Goal: Task Accomplishment & Management: Complete application form

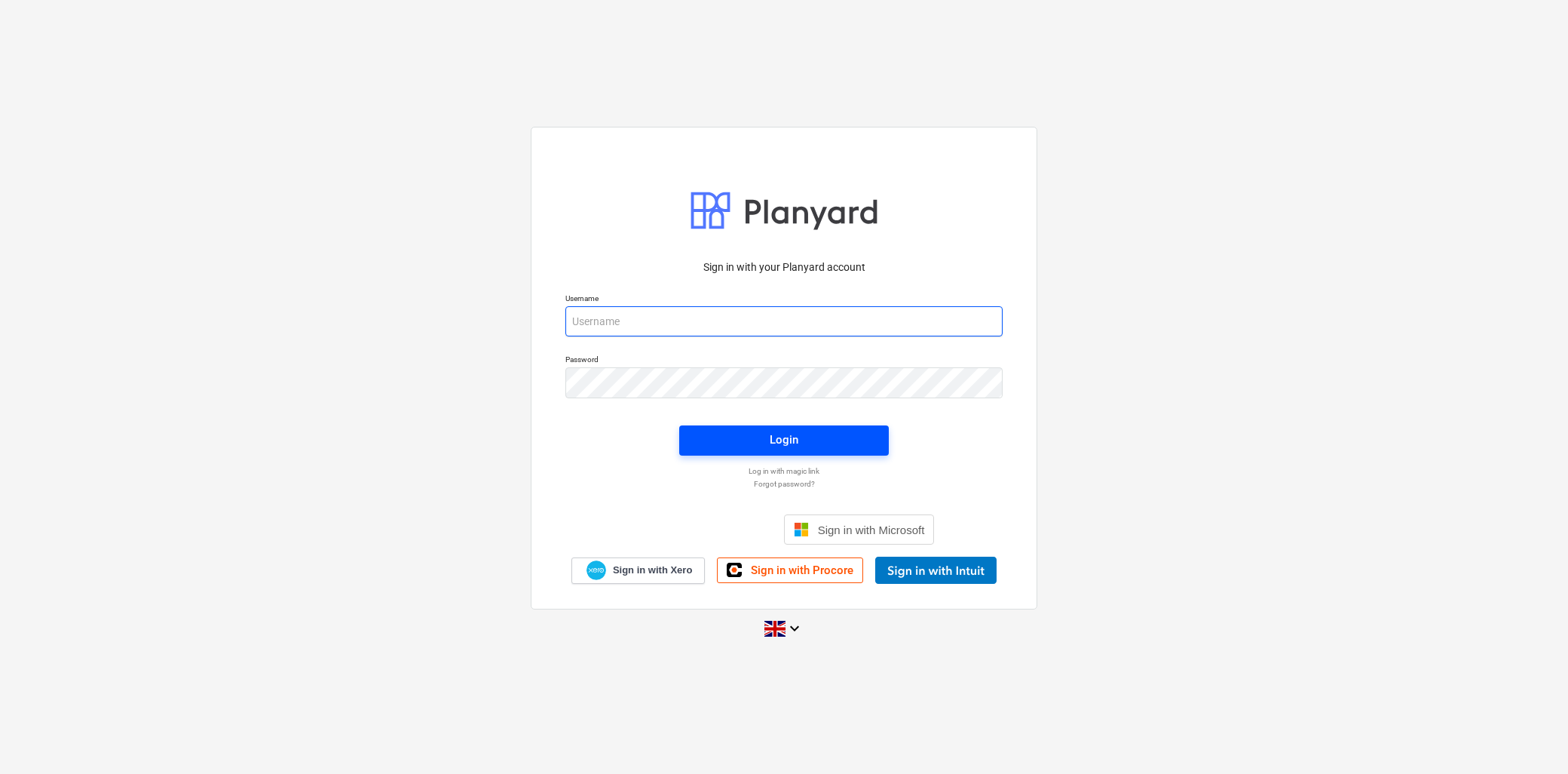
type input "[PERSON_NAME][EMAIL_ADDRESS][DOMAIN_NAME]"
click at [772, 431] on div "Login" at bounding box center [784, 440] width 28 height 19
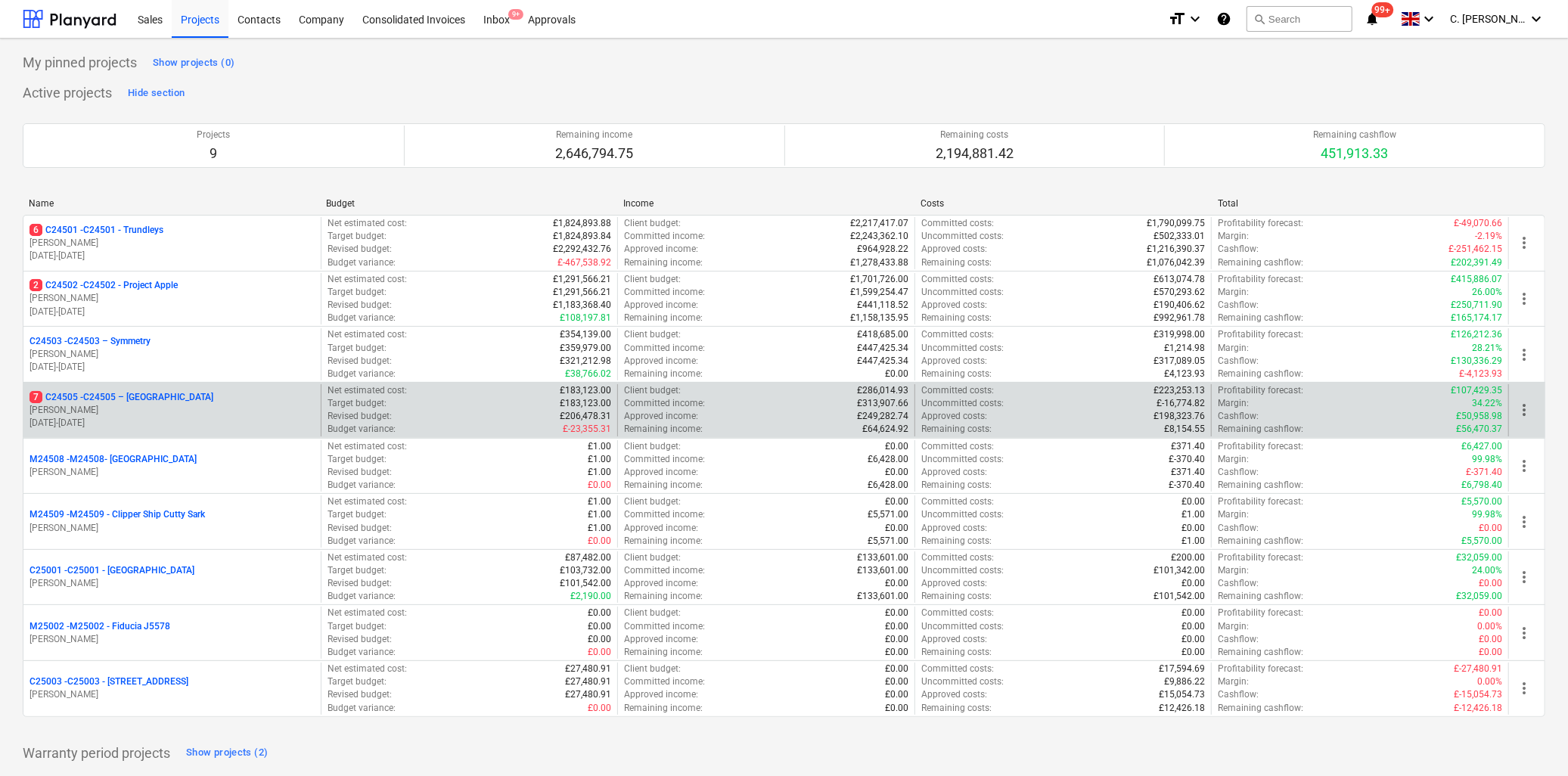
click at [208, 396] on div "7 C24505 - C24505 – [GEOGRAPHIC_DATA]" at bounding box center [172, 397] width 285 height 13
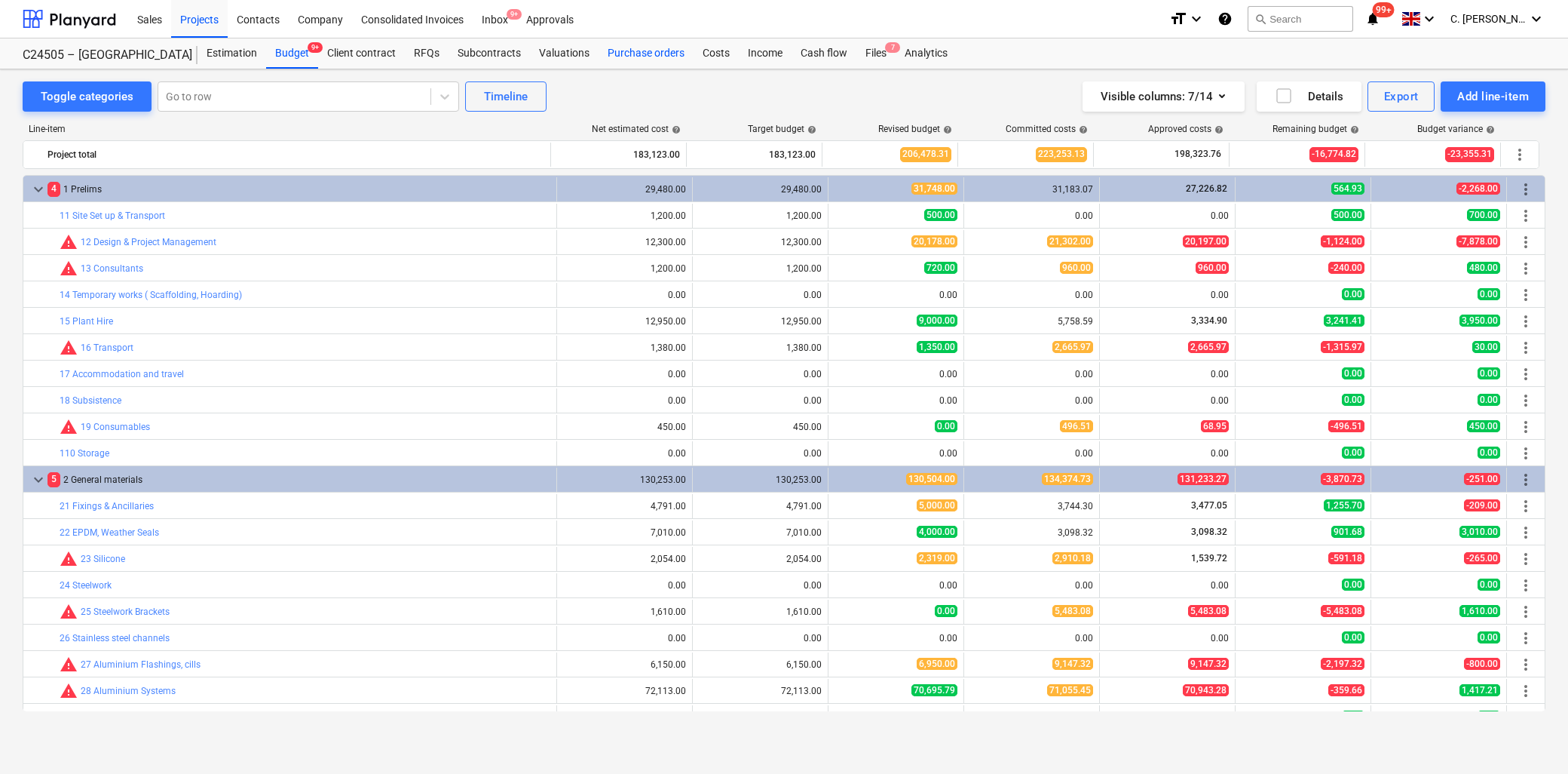
click at [655, 52] on div "Purchase orders" at bounding box center [645, 53] width 95 height 30
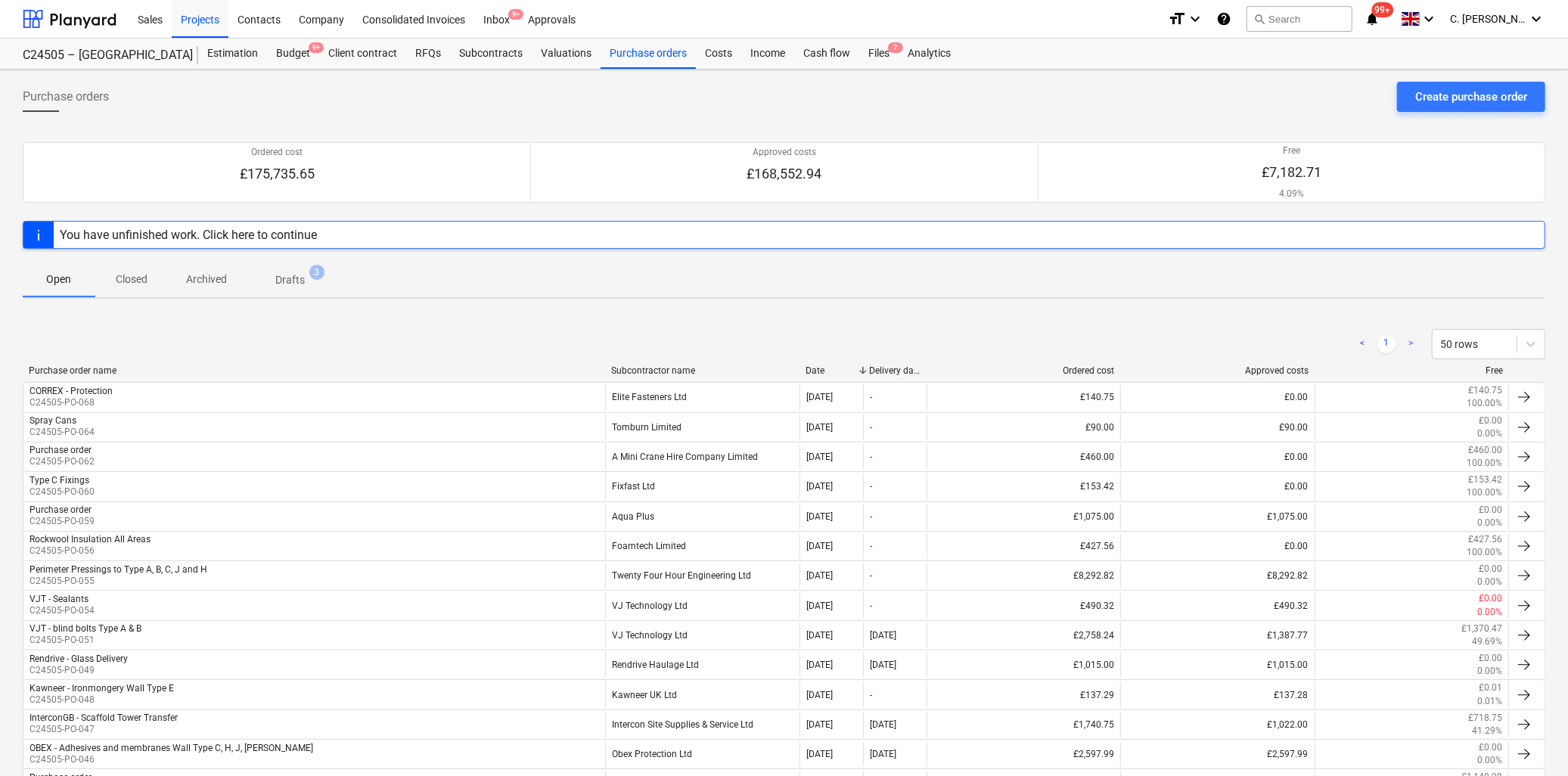
click at [658, 366] on div "< 1 > 50 rows Purchase order name Subcontractor name Date Delivery date Ordered…" at bounding box center [784, 718] width 1523 height 816
click at [656, 370] on div "Subcontractor name" at bounding box center [702, 370] width 182 height 11
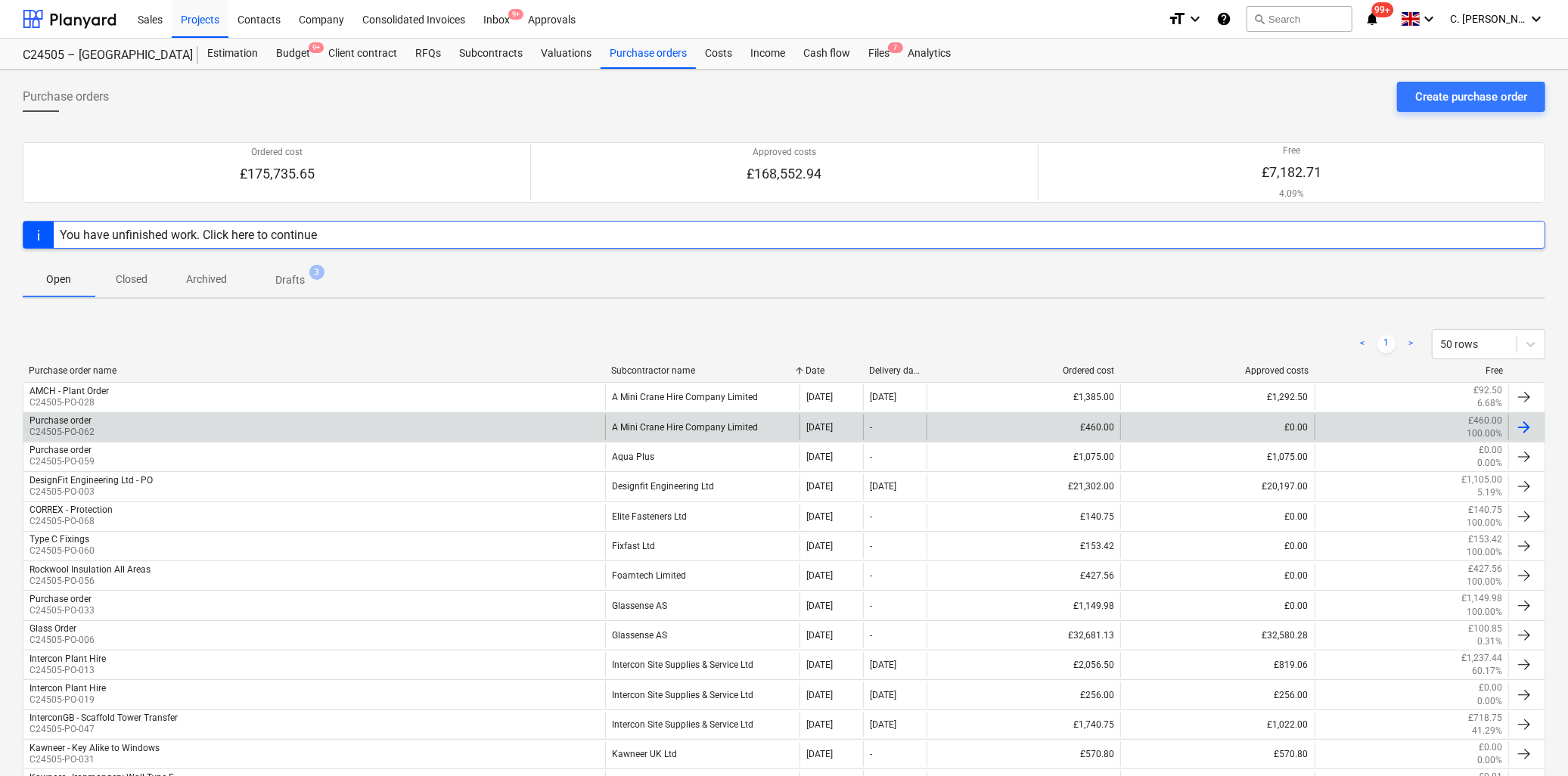
click at [107, 429] on div "Purchase order C24505-PO-062" at bounding box center [314, 427] width 582 height 25
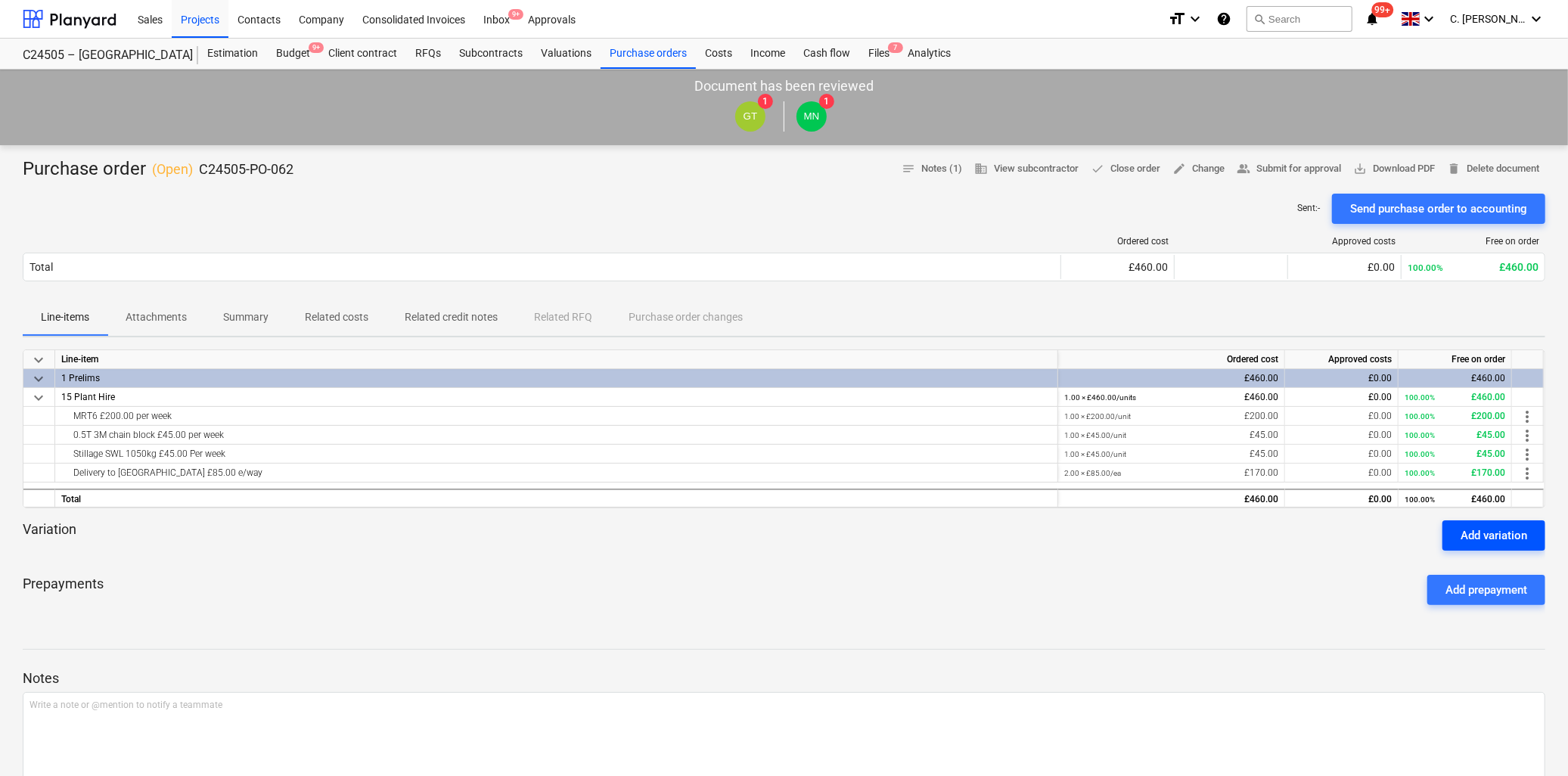
click at [1519, 539] on div "Add variation" at bounding box center [1494, 536] width 66 height 20
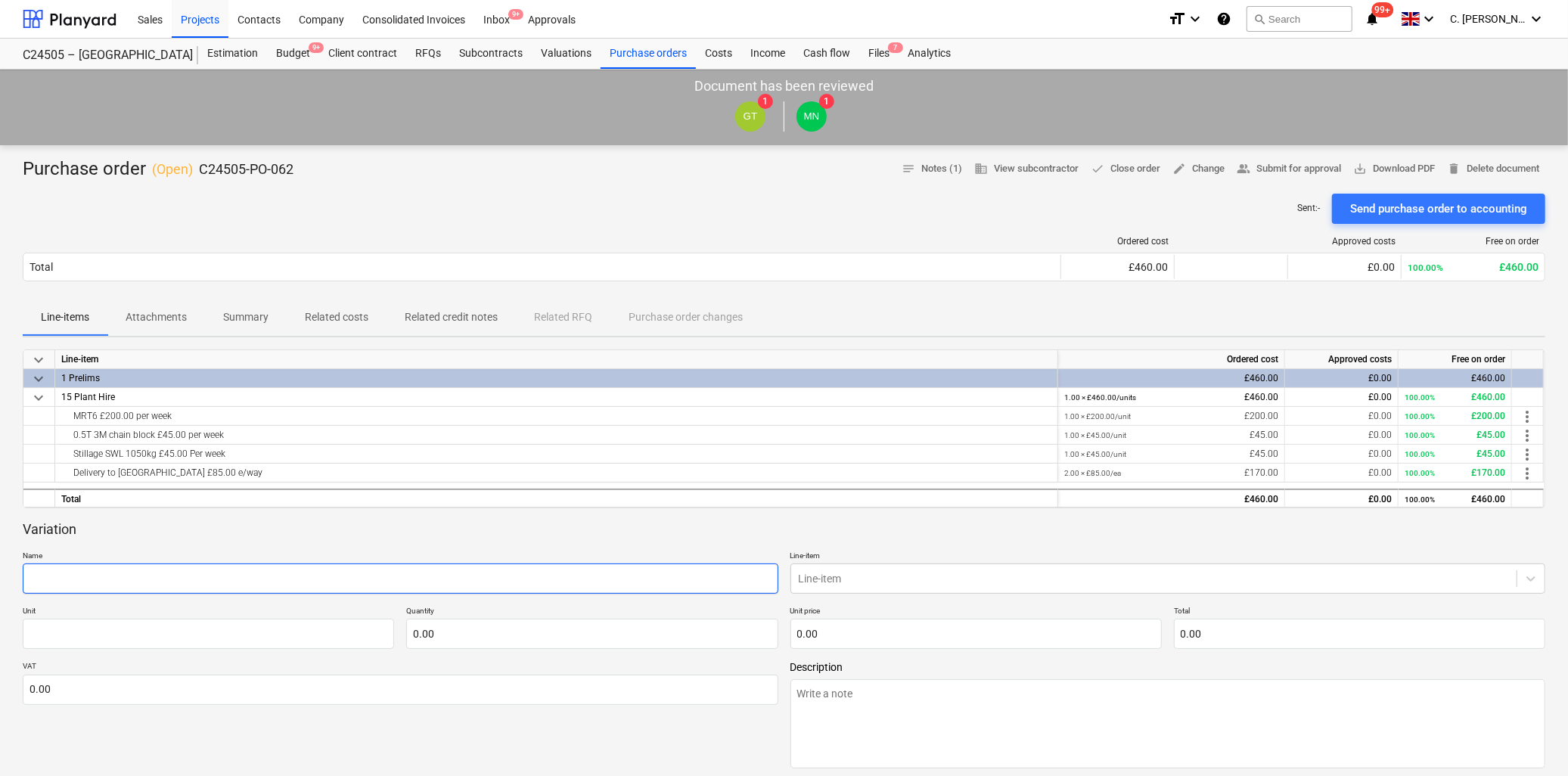
drag, startPoint x: 92, startPoint y: 553, endPoint x: 86, endPoint y: 573, distance: 20.9
click at [92, 553] on p "Name" at bounding box center [400, 556] width 756 height 13
click at [85, 573] on input "text" at bounding box center [400, 578] width 756 height 30
paste input "P1-11 Vacuum Lifter: £120.00 for 1-3 days"
type textarea "x"
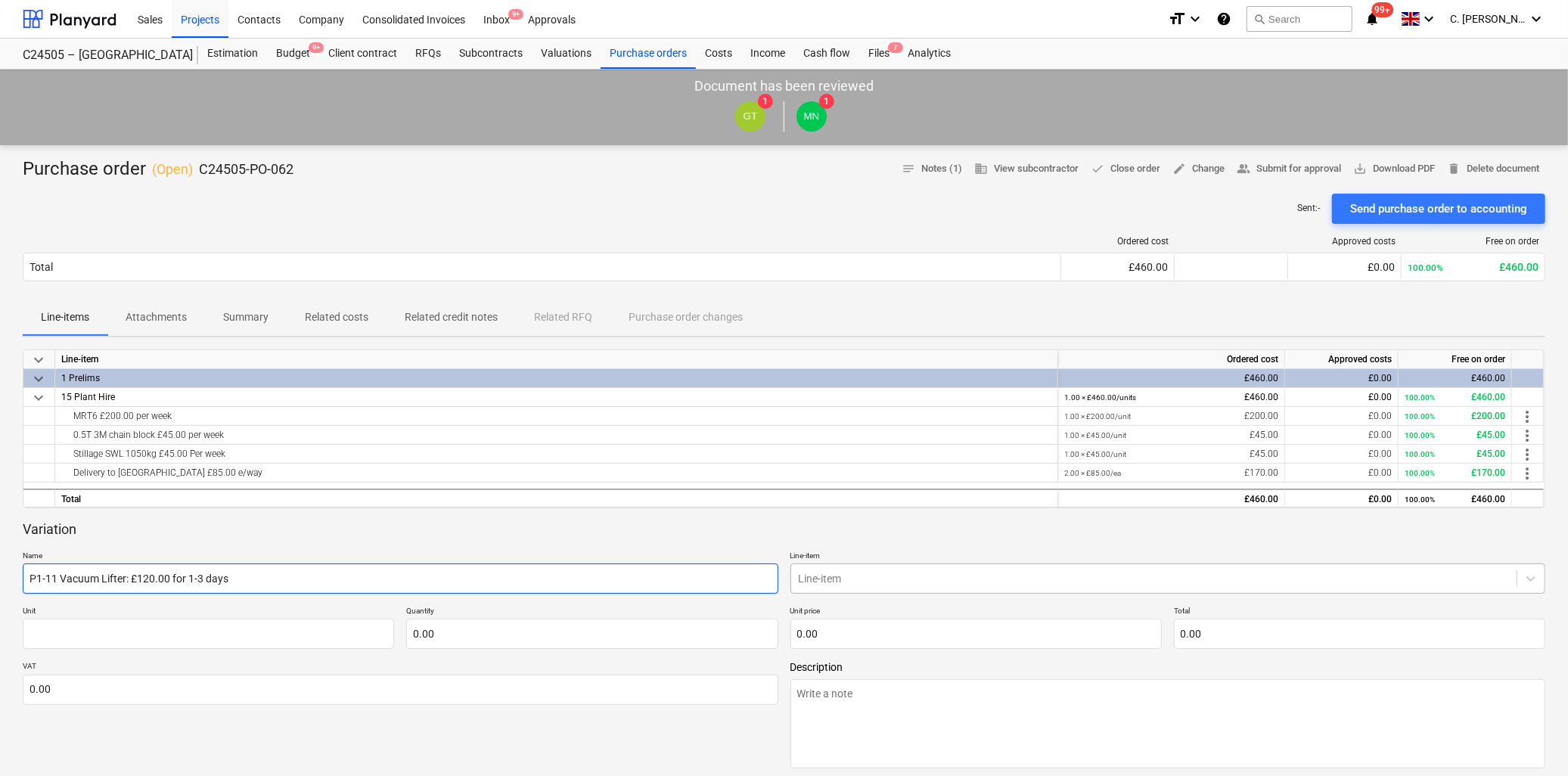
type input "P1-11 Vacuum Lifter: £120.00 for 1-3 days"
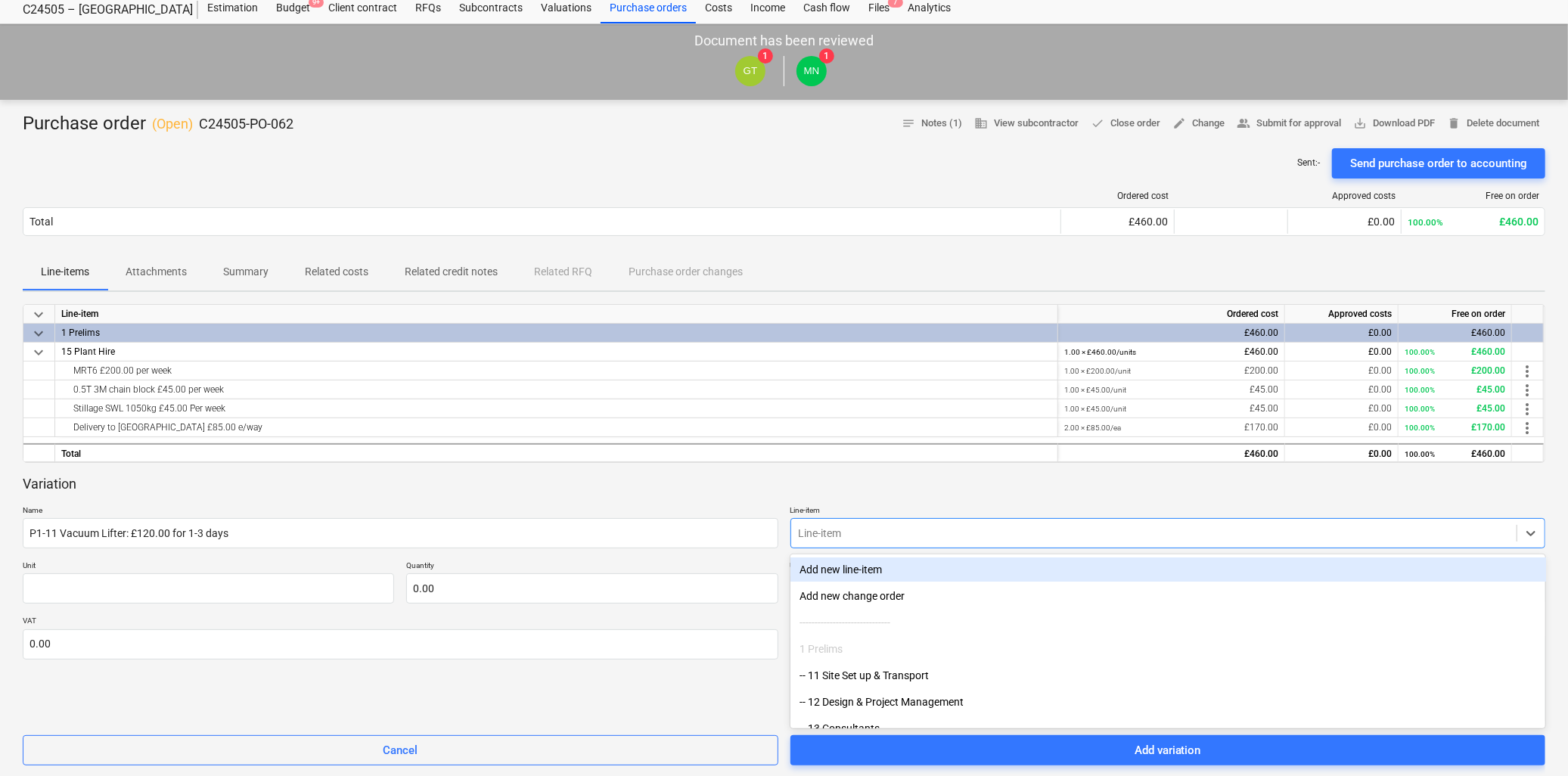
click at [994, 575] on body "Sales Projects Contacts Company Consolidated Invoices Inbox 9+ Approvals format…" at bounding box center [784, 343] width 1568 height 776
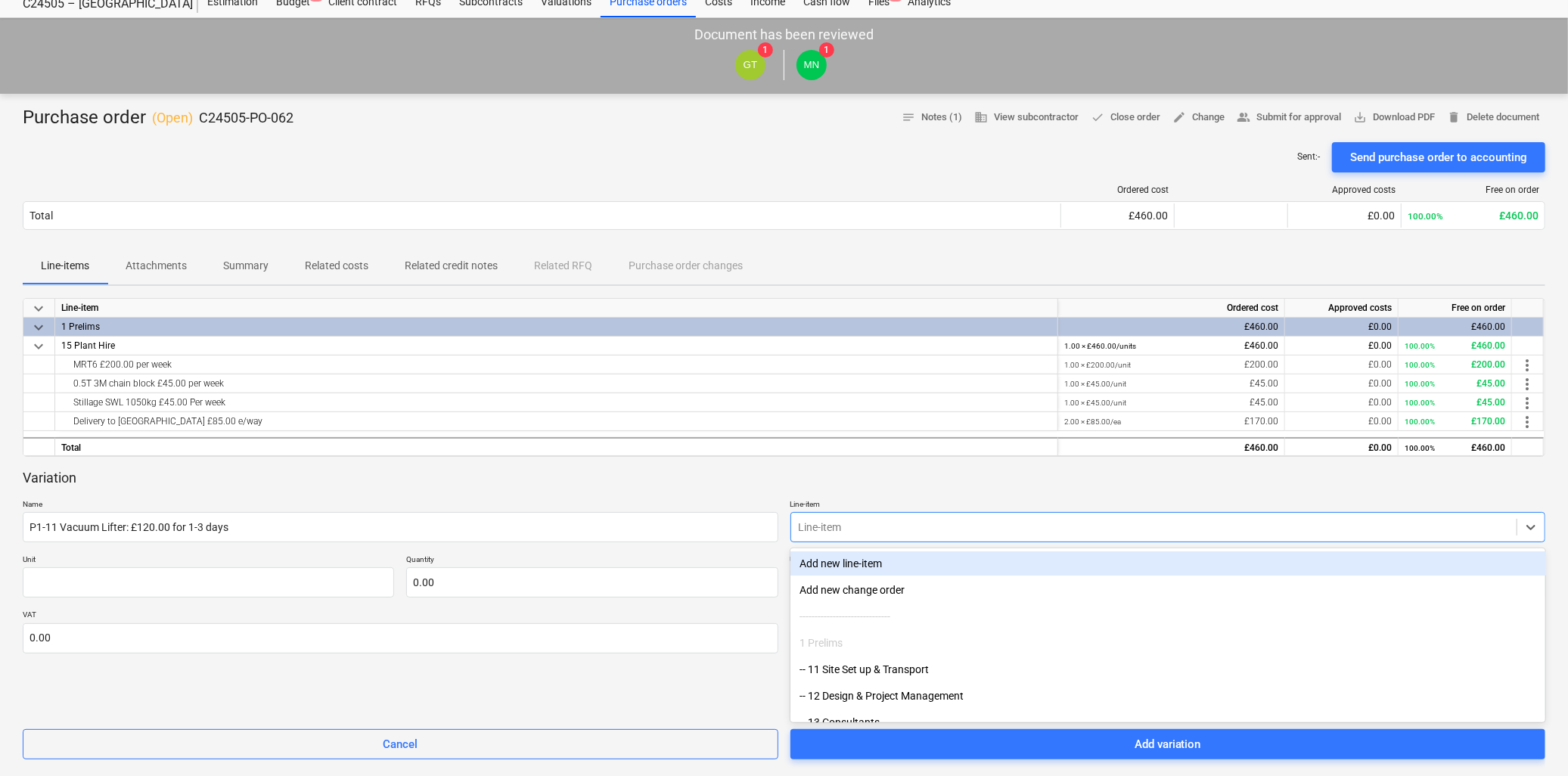
scroll to position [59, 0]
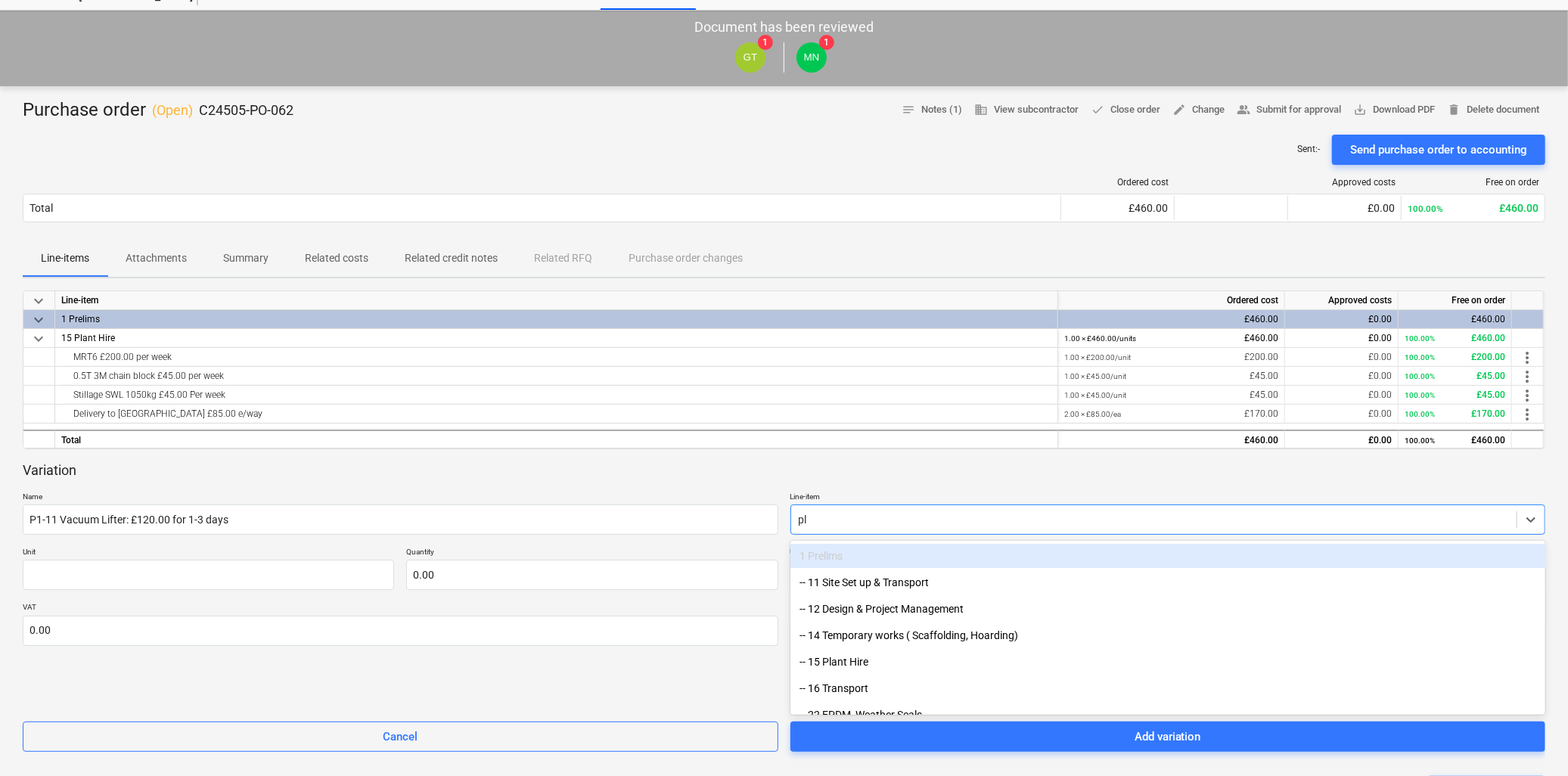
type input "pla"
click at [850, 560] on div "-- 15 Plant Hire" at bounding box center [1168, 555] width 756 height 24
type textarea "x"
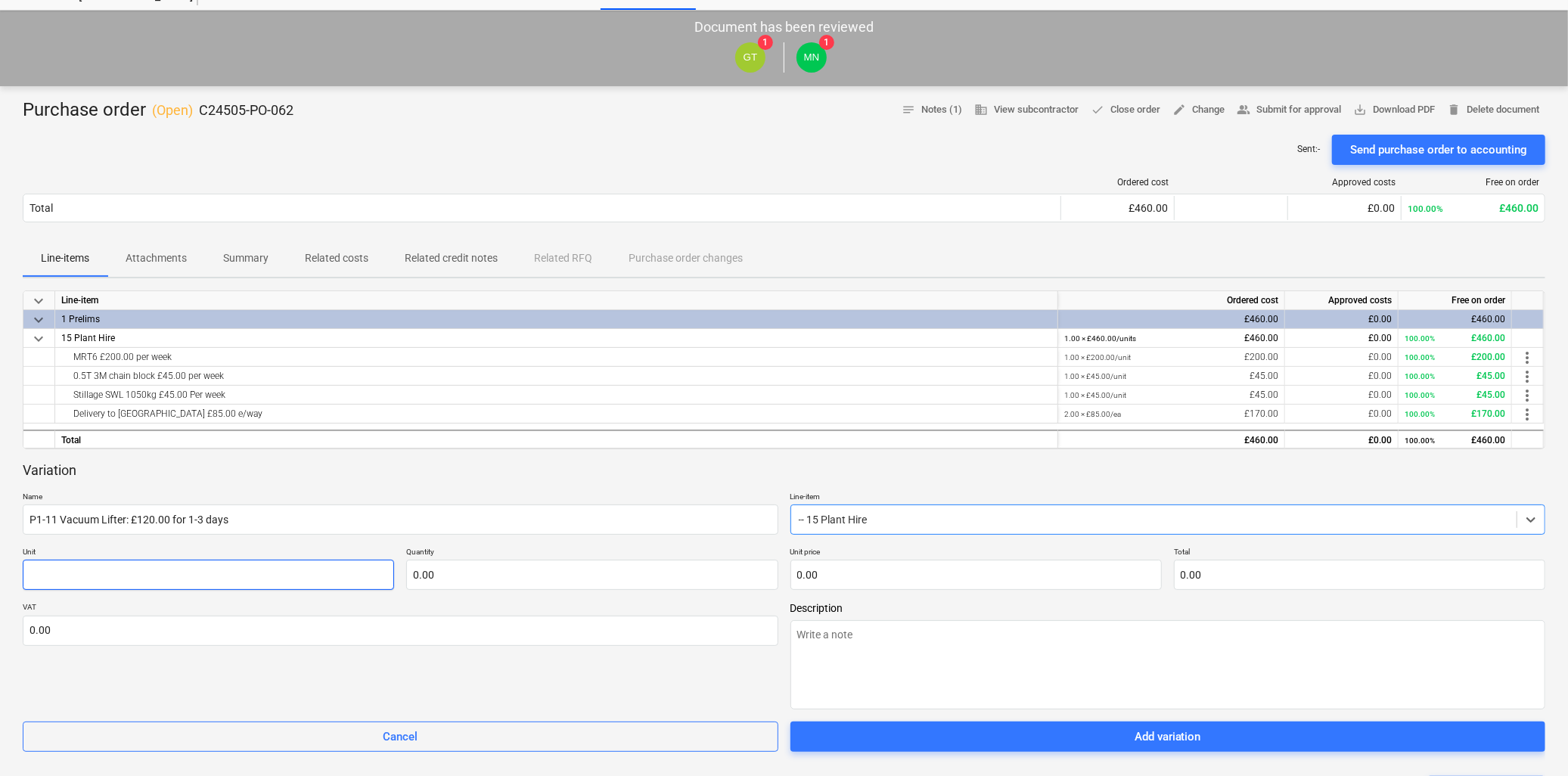
click at [99, 580] on input "text" at bounding box center [208, 575] width 371 height 30
type textarea "x"
type input "U"
type textarea "x"
type input "Un"
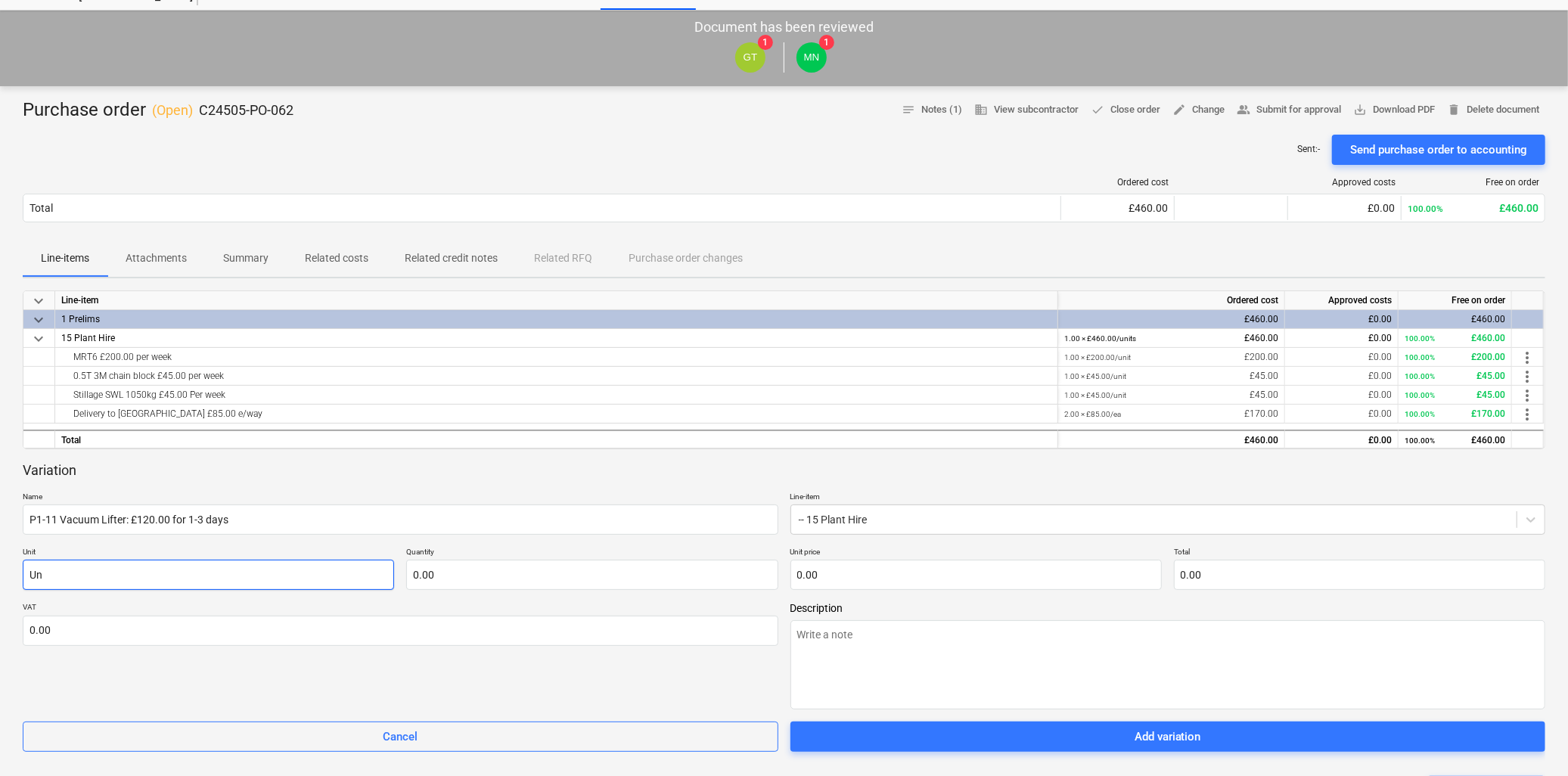
type textarea "x"
type input "Uni"
type textarea "x"
click at [108, 571] on input "Unit" at bounding box center [208, 575] width 371 height 30
type input "Unit"
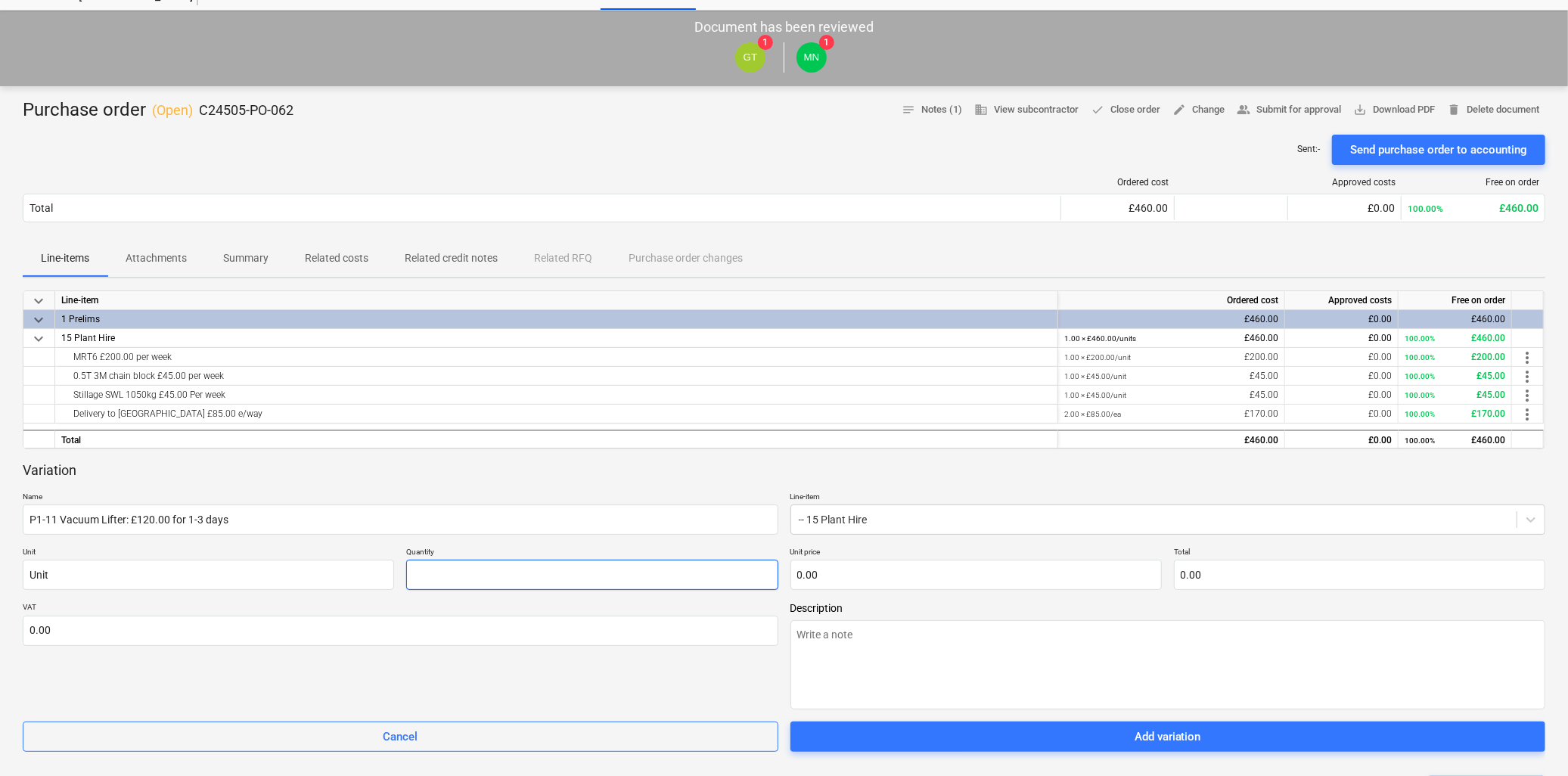
click at [443, 578] on input "text" at bounding box center [591, 575] width 371 height 30
type textarea "x"
type input "1.00"
click at [908, 580] on input "text" at bounding box center [977, 575] width 371 height 30
type textarea "x"
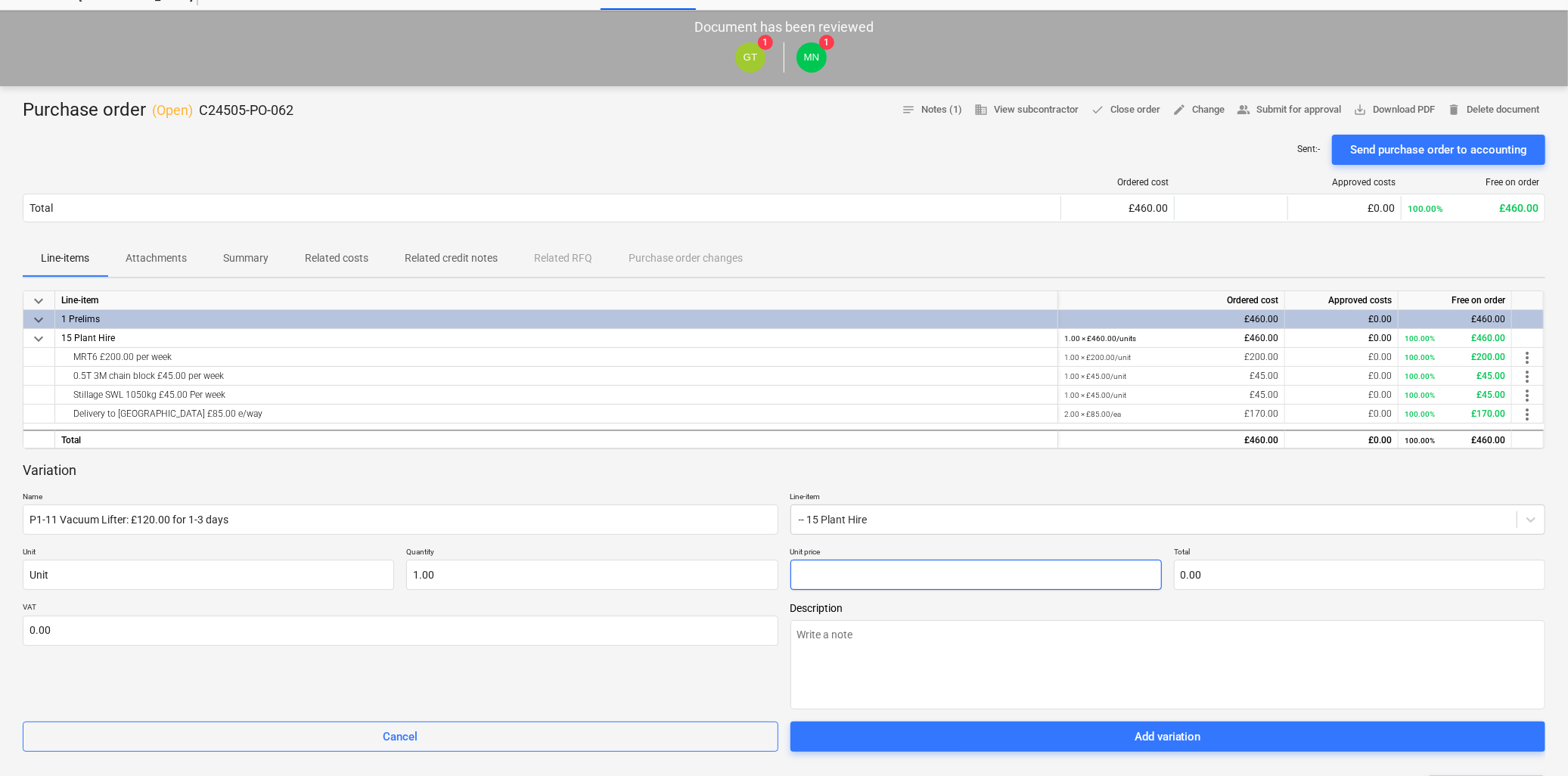
type input "1"
type input "1.00"
type textarea "x"
type input "12"
type input "12.00"
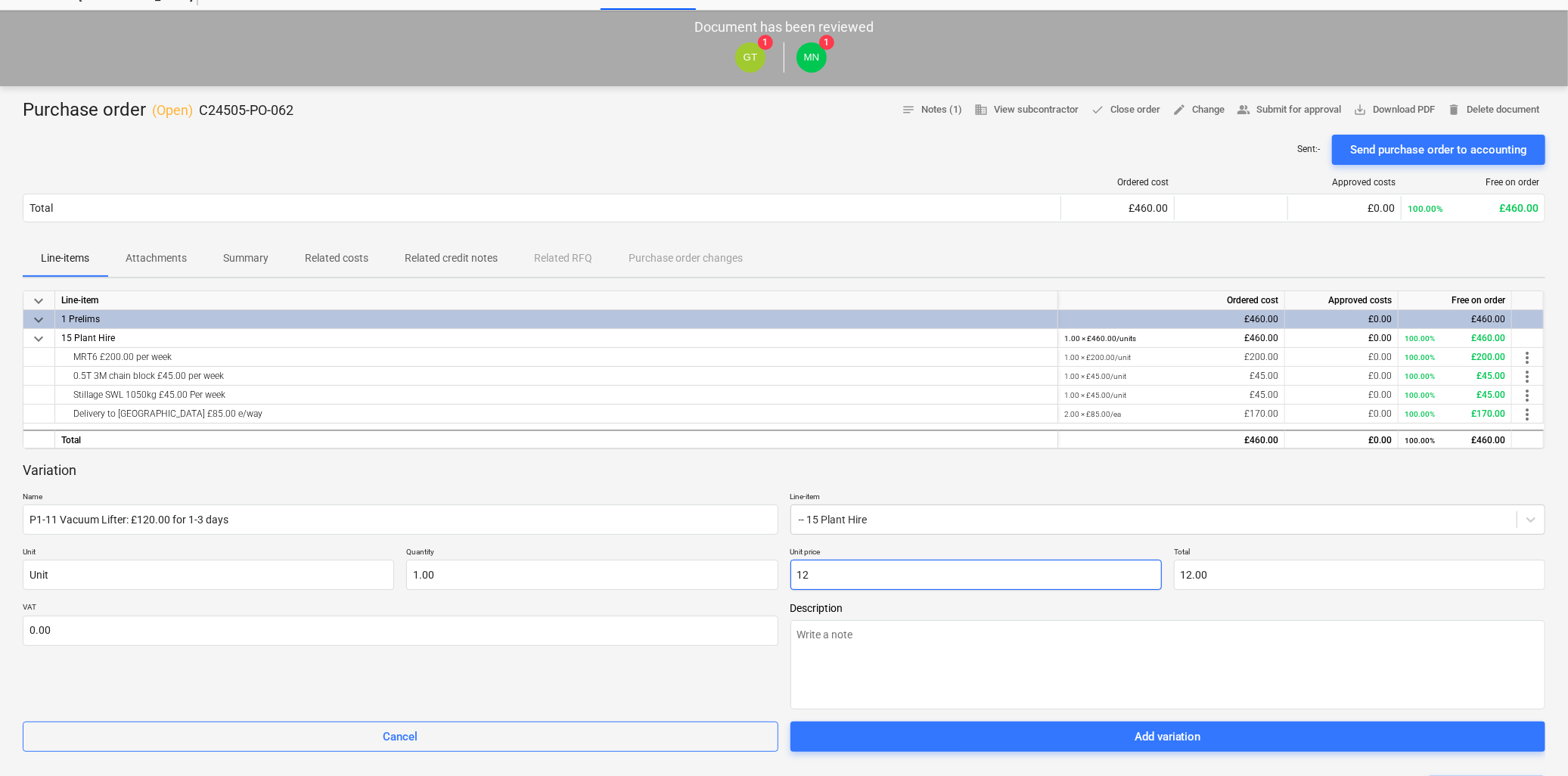
type textarea "x"
type input "120"
type input "120.00"
click at [884, 654] on textarea at bounding box center [1168, 664] width 756 height 89
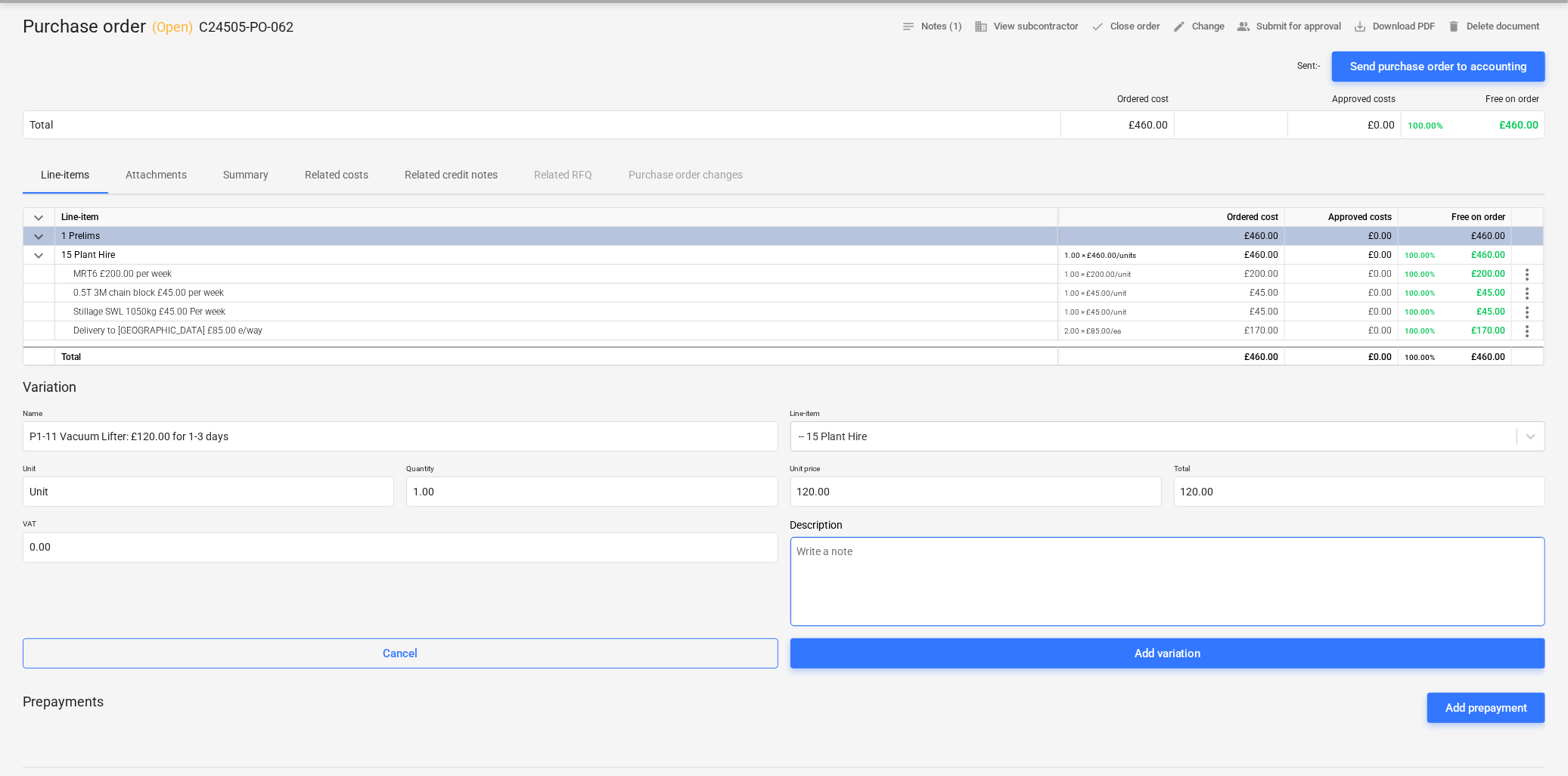
scroll to position [144, 0]
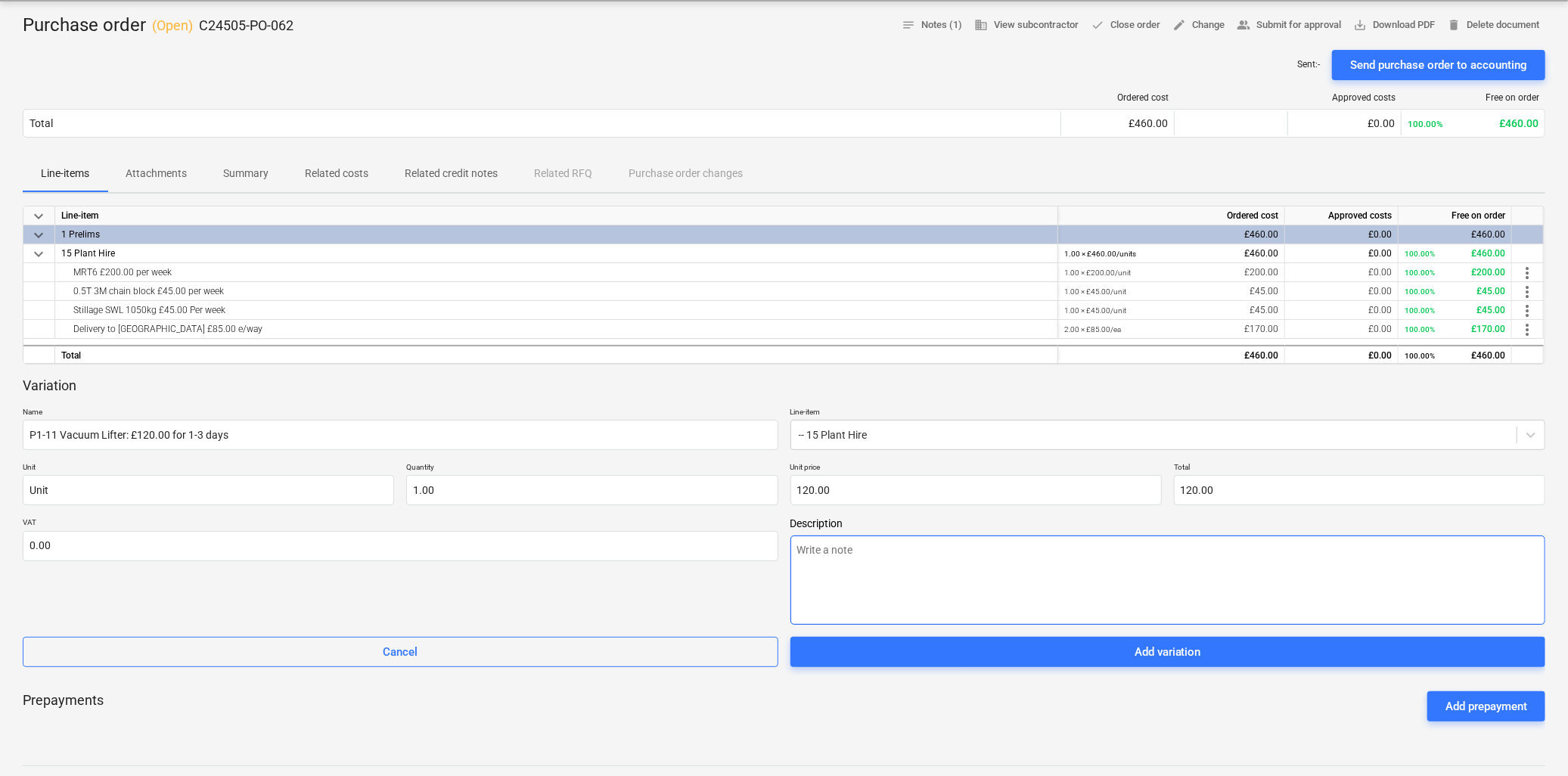
type textarea "x"
type textarea "G"
type textarea "x"
type textarea "Gl"
type textarea "x"
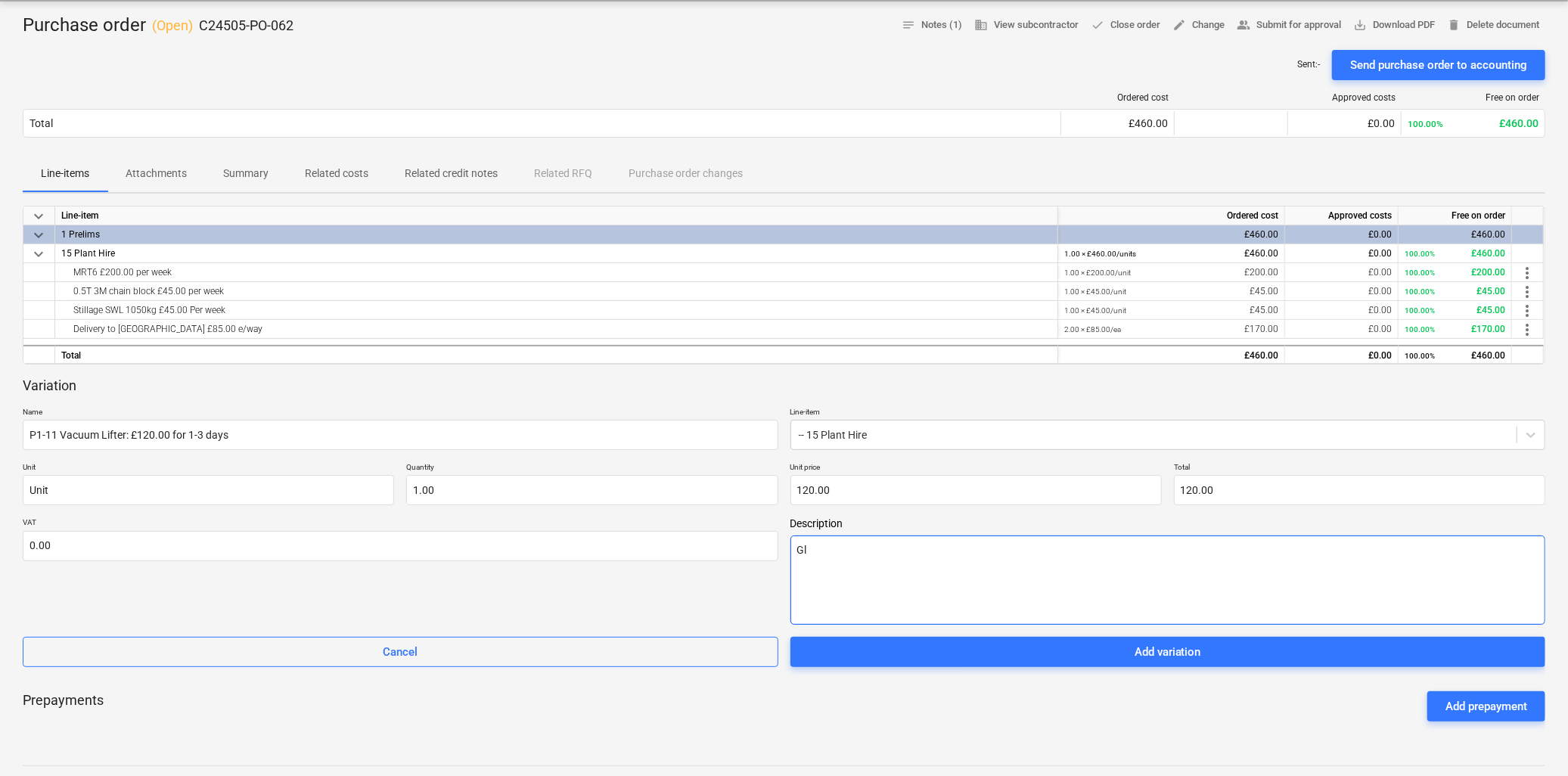
type textarea "Gla"
type textarea "x"
type textarea "Glaz"
type textarea "x"
type textarea "Glazi"
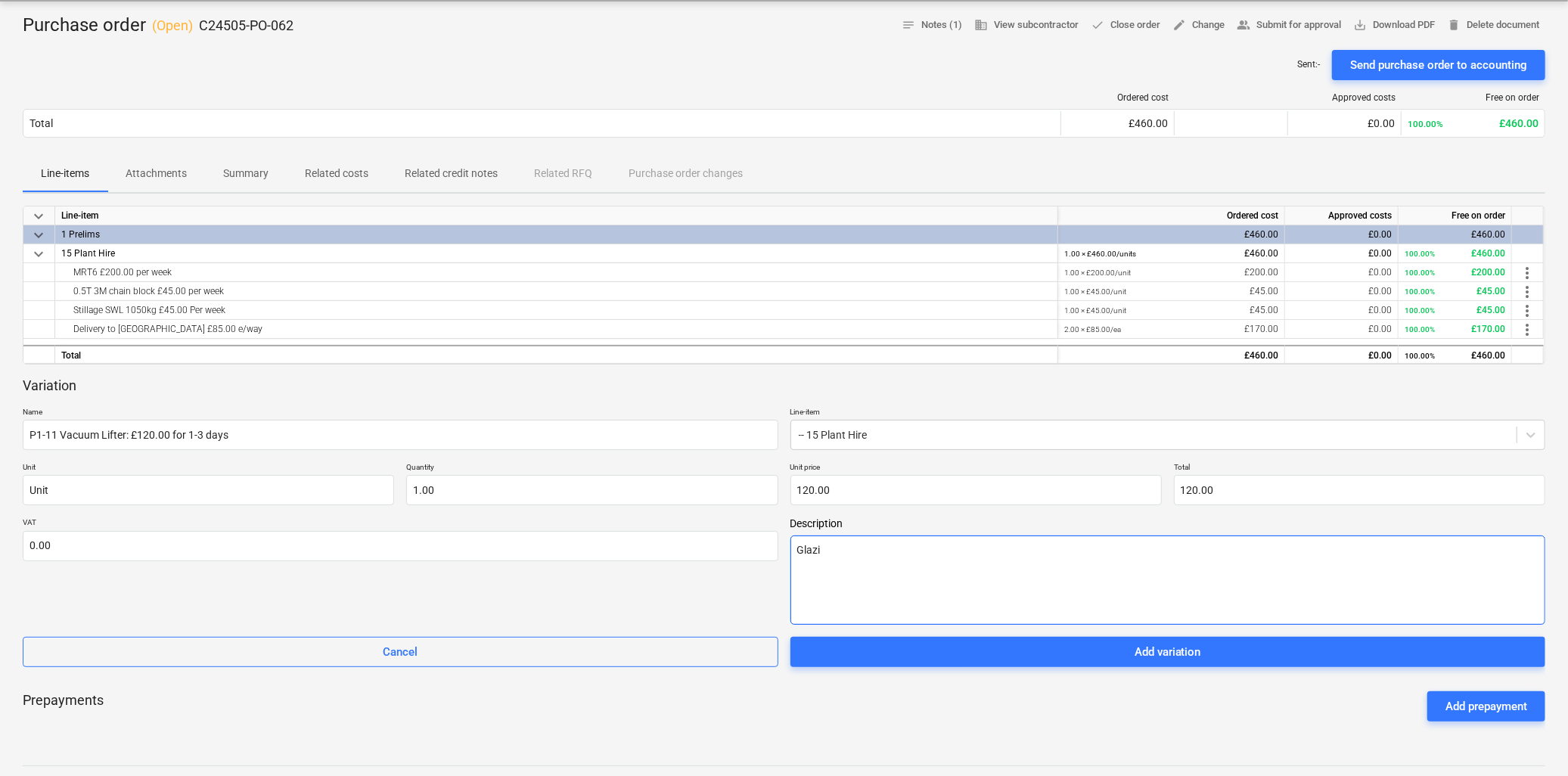
type textarea "x"
type textarea "Glazing"
type textarea "x"
type textarea "Glazing"
type textarea "x"
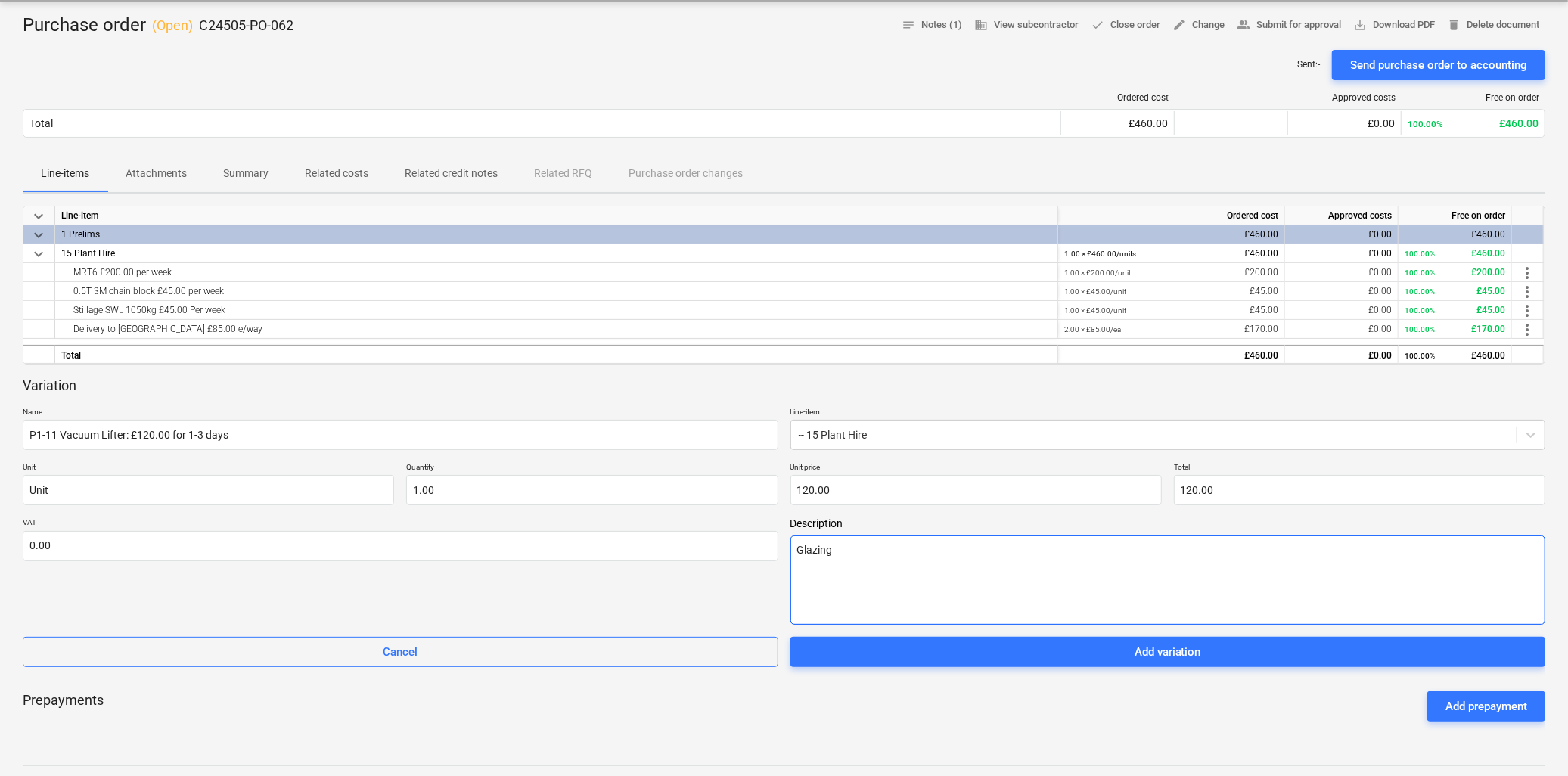
type textarea "Glazing T"
type textarea "x"
type textarea "Glazing Ty"
type textarea "x"
type textarea "Glazing Type"
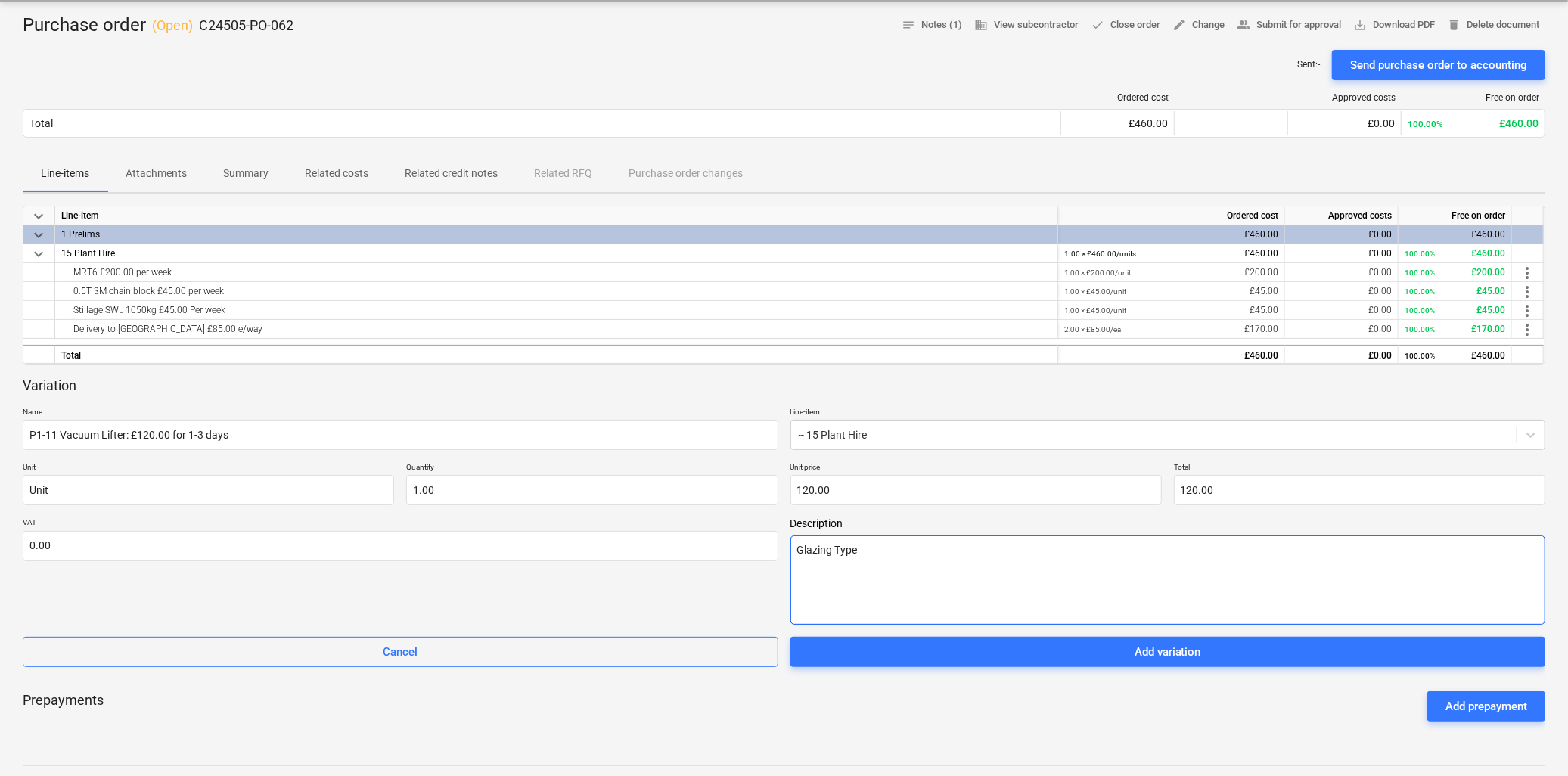
type textarea "x"
type textarea "Glazing Type"
type textarea "x"
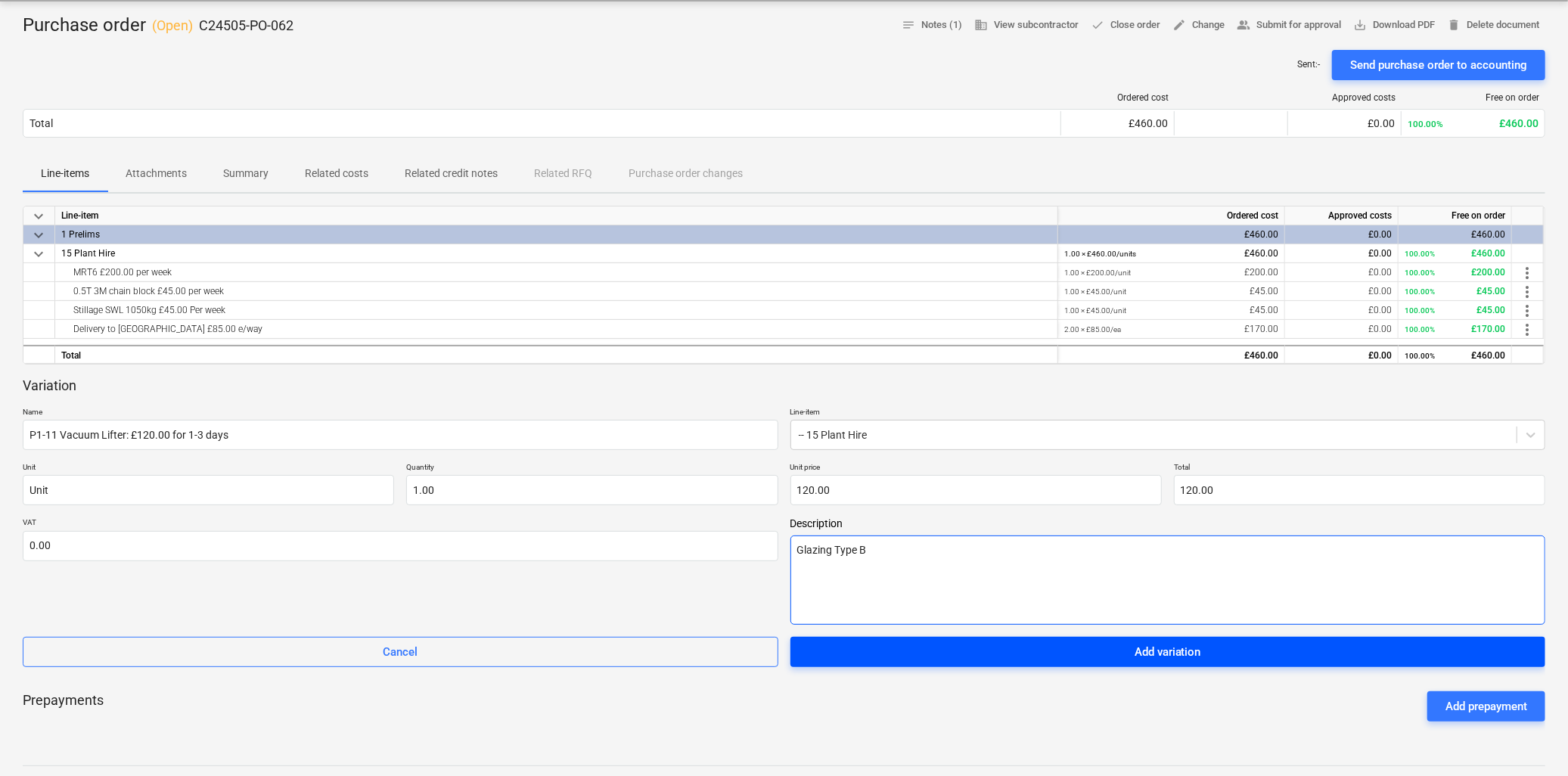
type textarea "Glazing Type B"
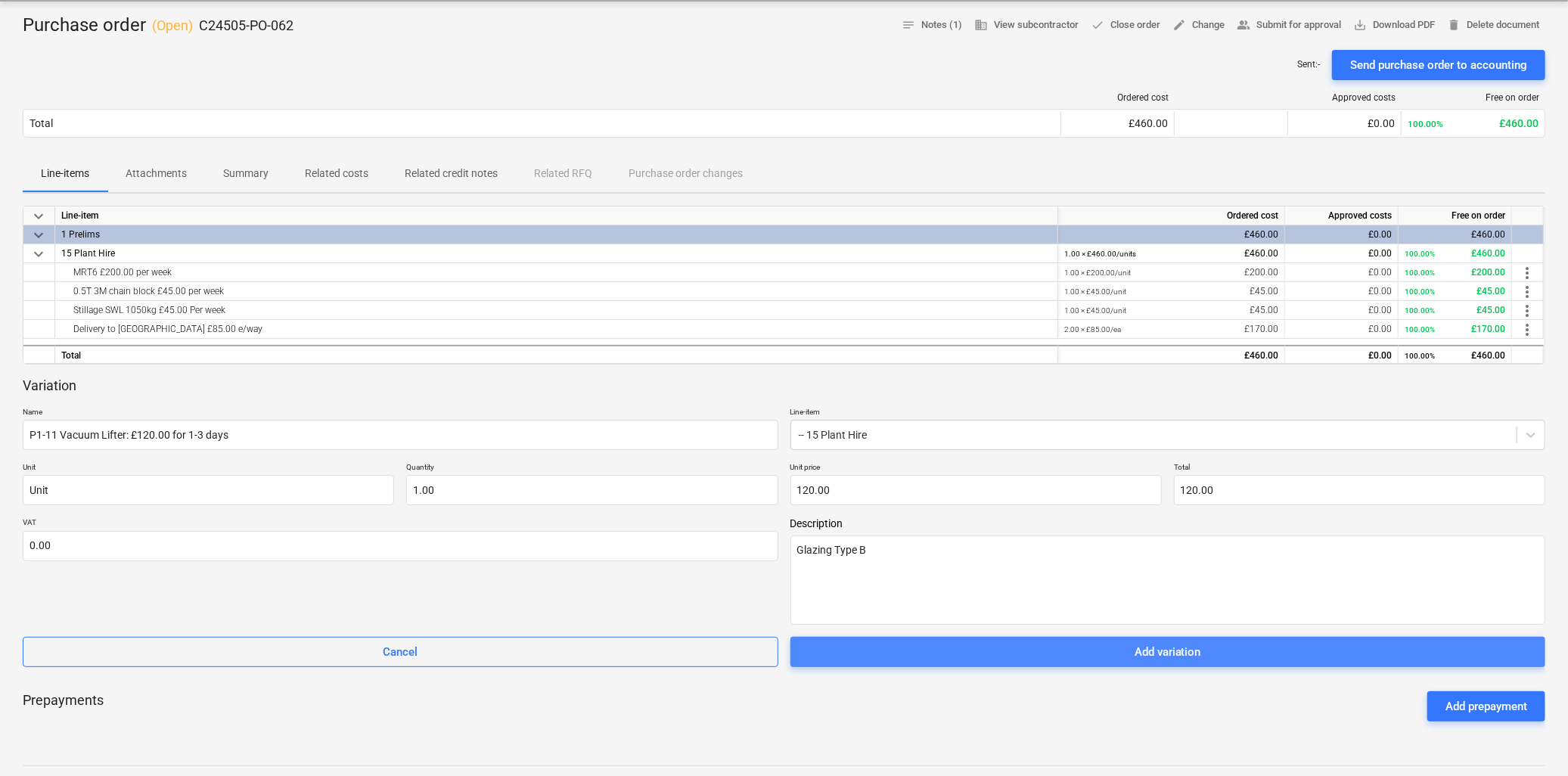
click at [1150, 651] on div "Add variation" at bounding box center [1168, 652] width 66 height 20
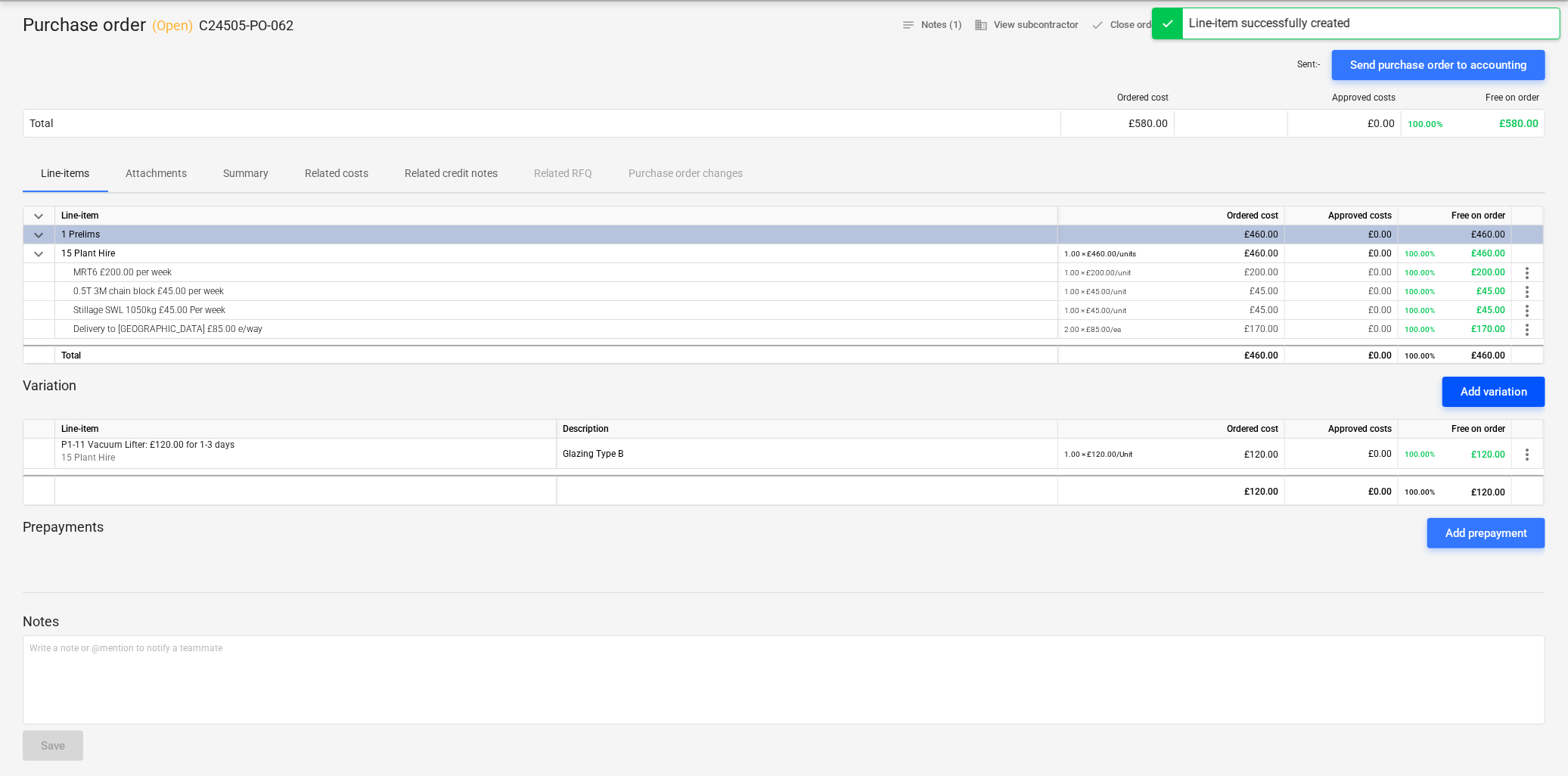
click at [1509, 389] on div "Add variation" at bounding box center [1494, 392] width 66 height 20
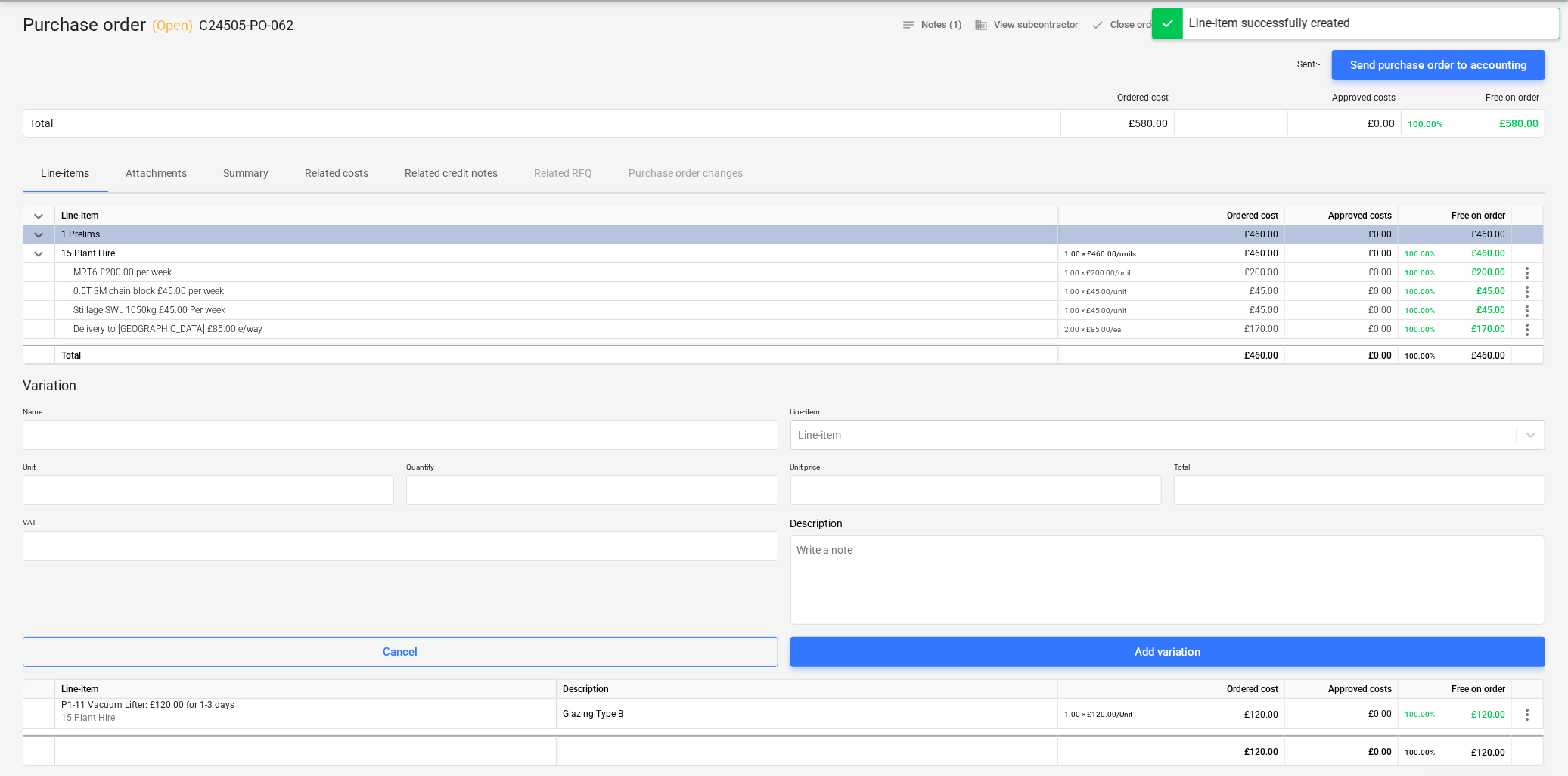
type textarea "x"
type input "0.00"
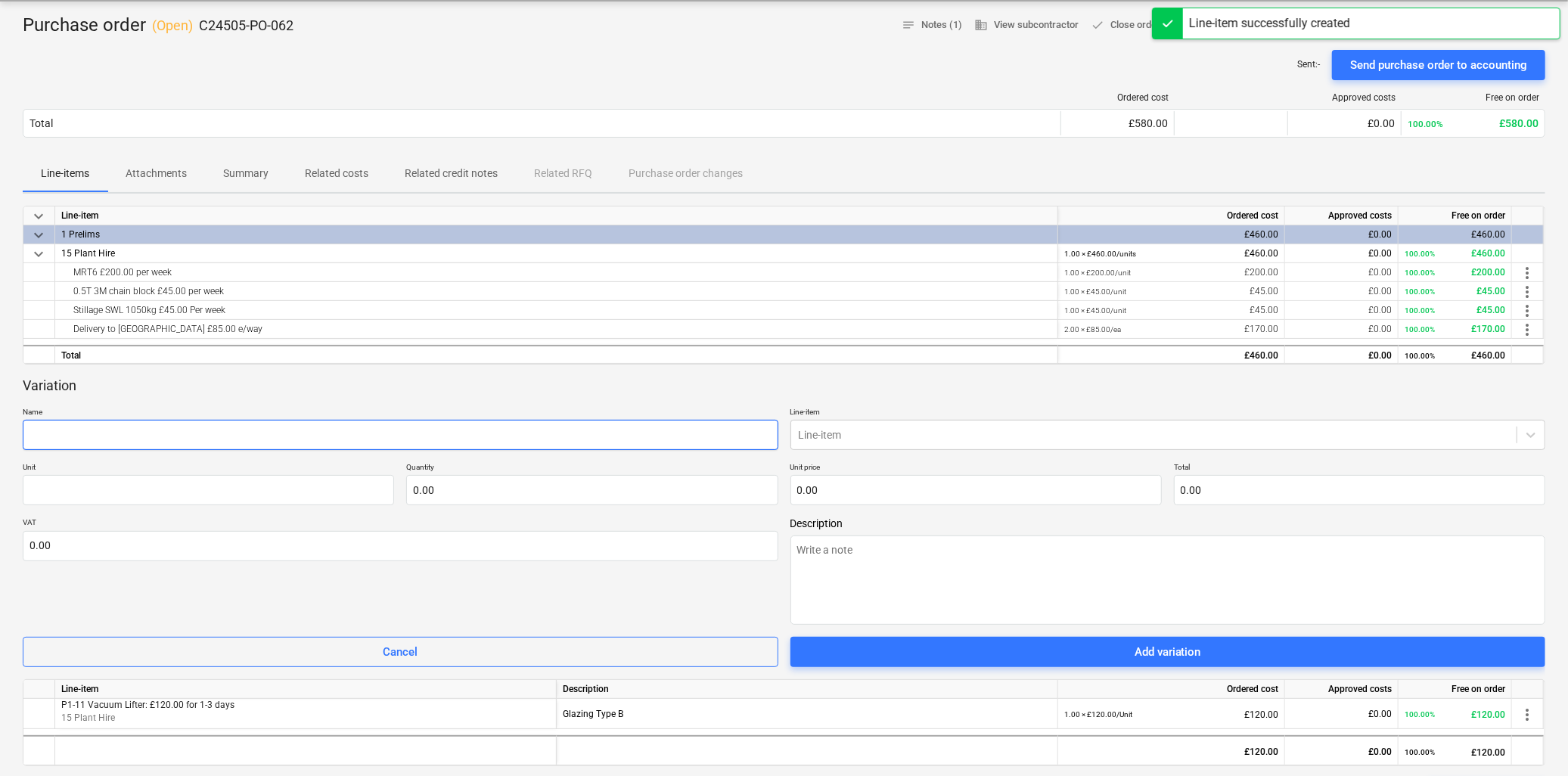
click at [149, 439] on input "text" at bounding box center [400, 434] width 756 height 30
type textarea "x"
type input "T"
type textarea "x"
type input "Tr"
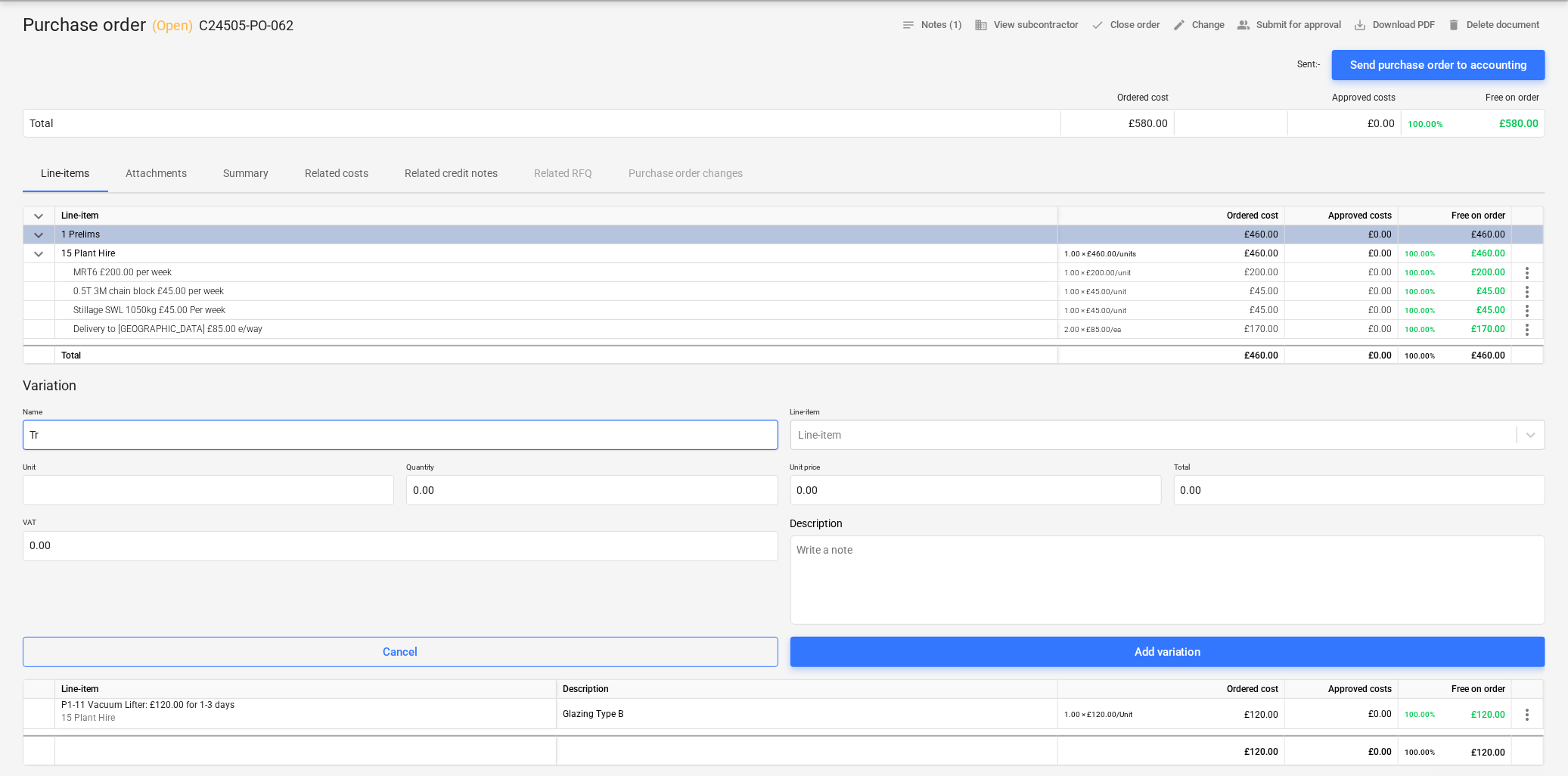
type textarea "x"
type input "Tra"
type textarea "x"
type input "[PERSON_NAME]"
type textarea "x"
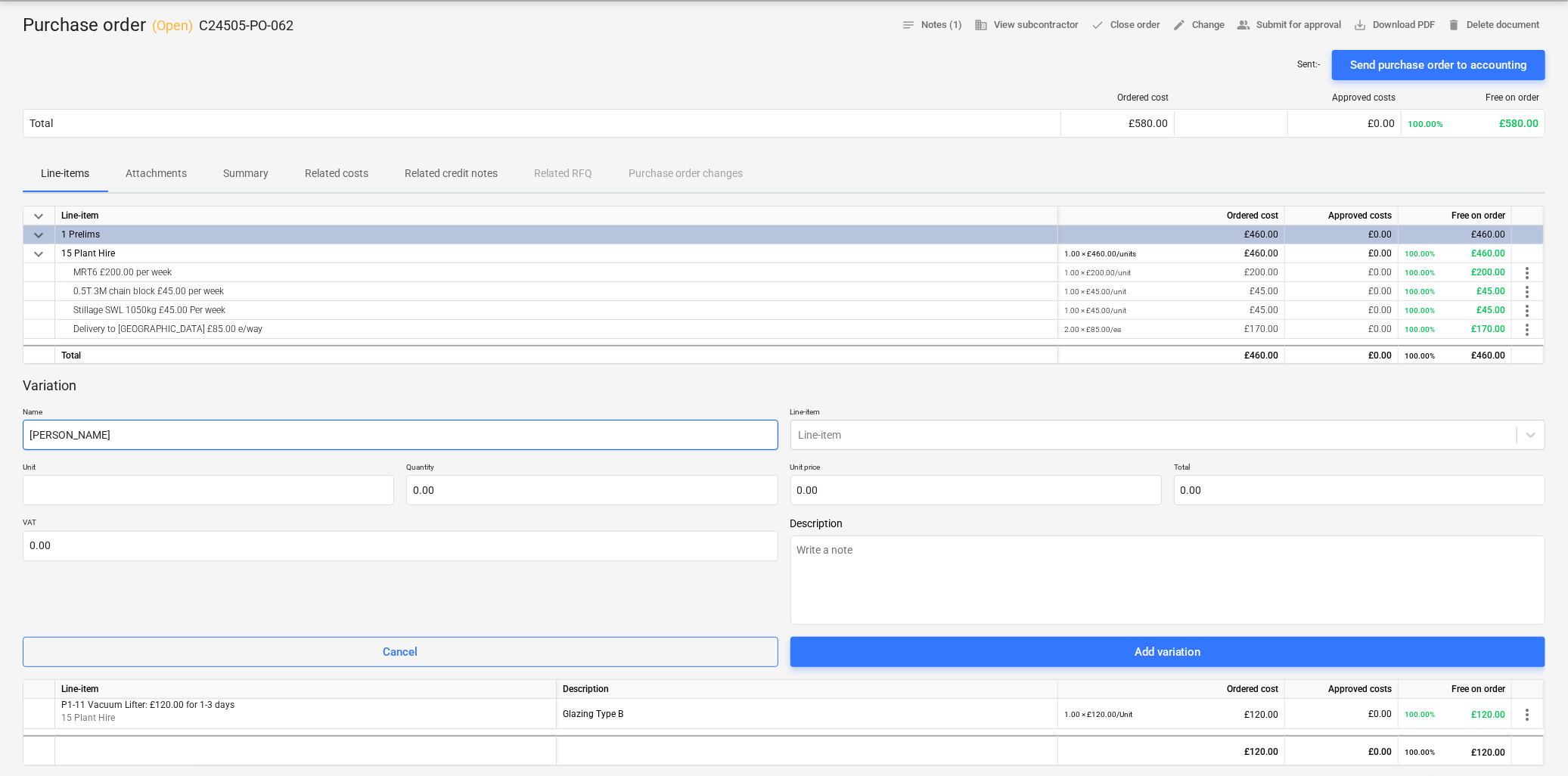
type input "Trans"
type textarea "x"
type input "Transp"
type textarea "x"
type input "Transpo"
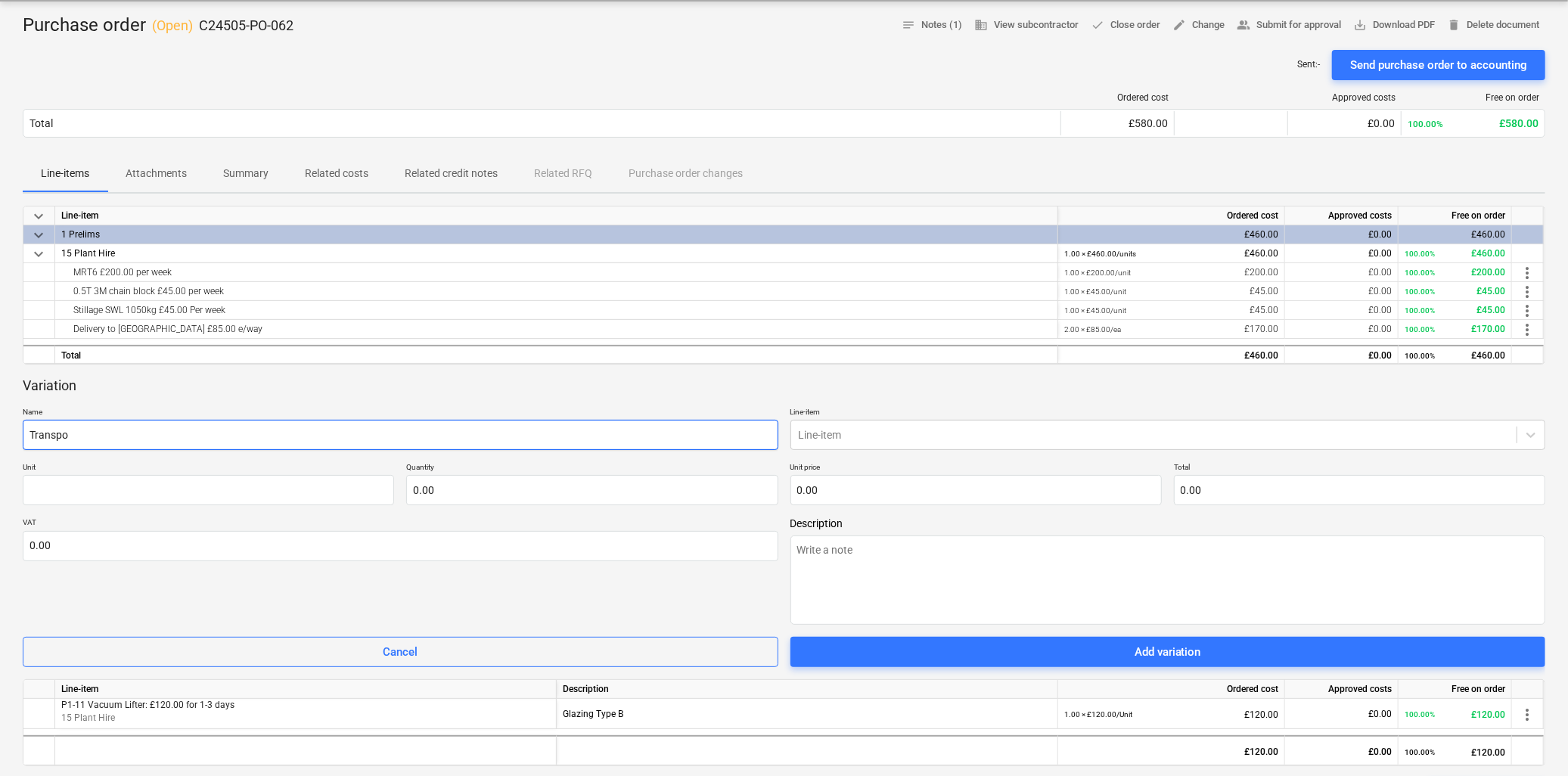
type textarea "x"
type input "Transpor"
type textarea "x"
type input "Transport"
type textarea "x"
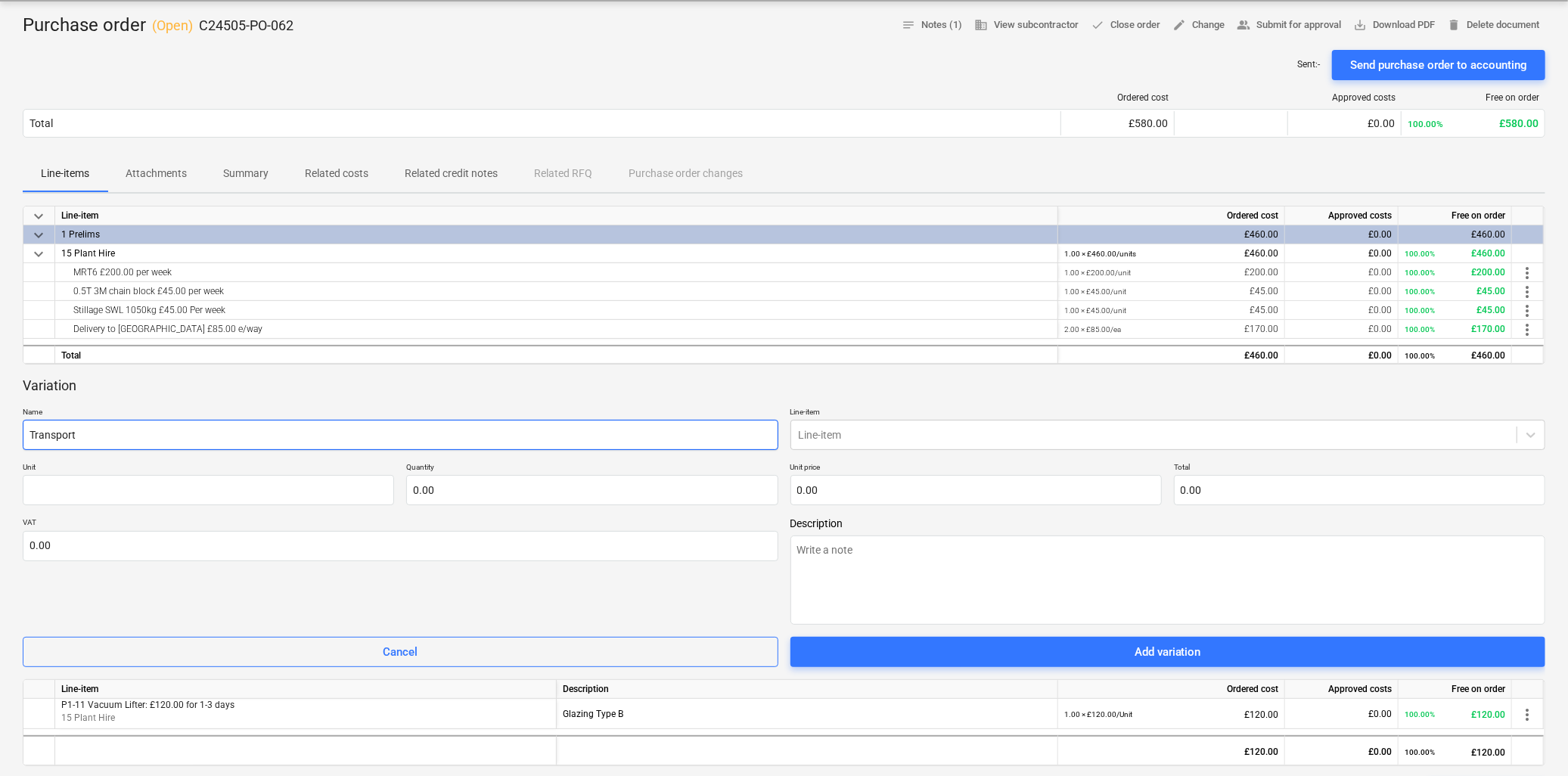
type input "Transport"
type textarea "x"
type input "Transport ("
paste input "P1-11 Vacuum Lifter: £120.00 for 1-3 days"
type textarea "x"
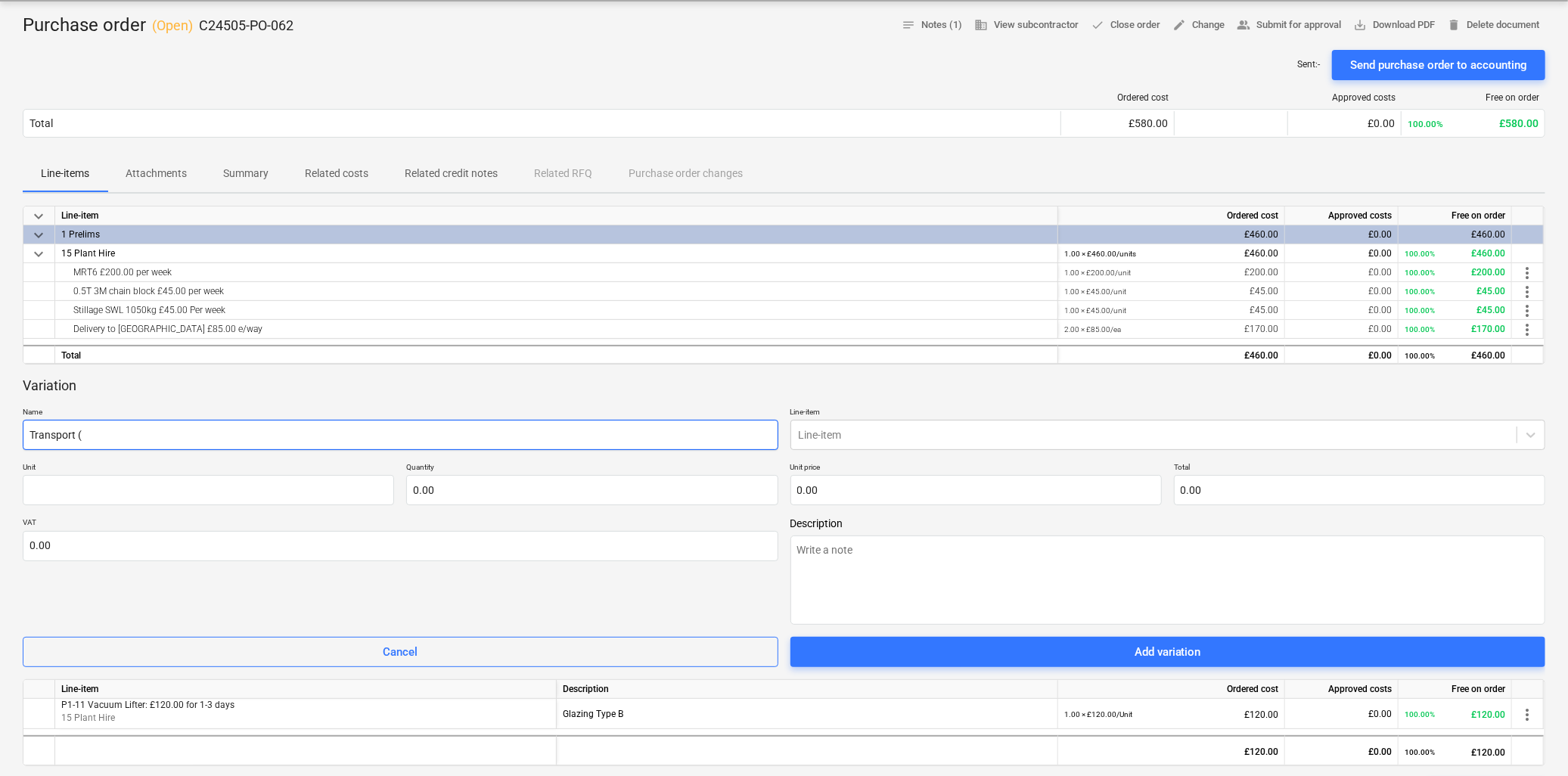
type input "Transport (P1-11 Vacuum Lifter: £120.00 for 1-3 days"
drag, startPoint x: 182, startPoint y: 434, endPoint x: 366, endPoint y: 439, distance: 184.1
click at [366, 439] on input "Transport (P1-11 Vacuum Lifter: £120.00 for 1-3 days" at bounding box center [400, 434] width 756 height 30
type textarea "x"
type input "Transport (P1-11 Vacuum Lifter:"
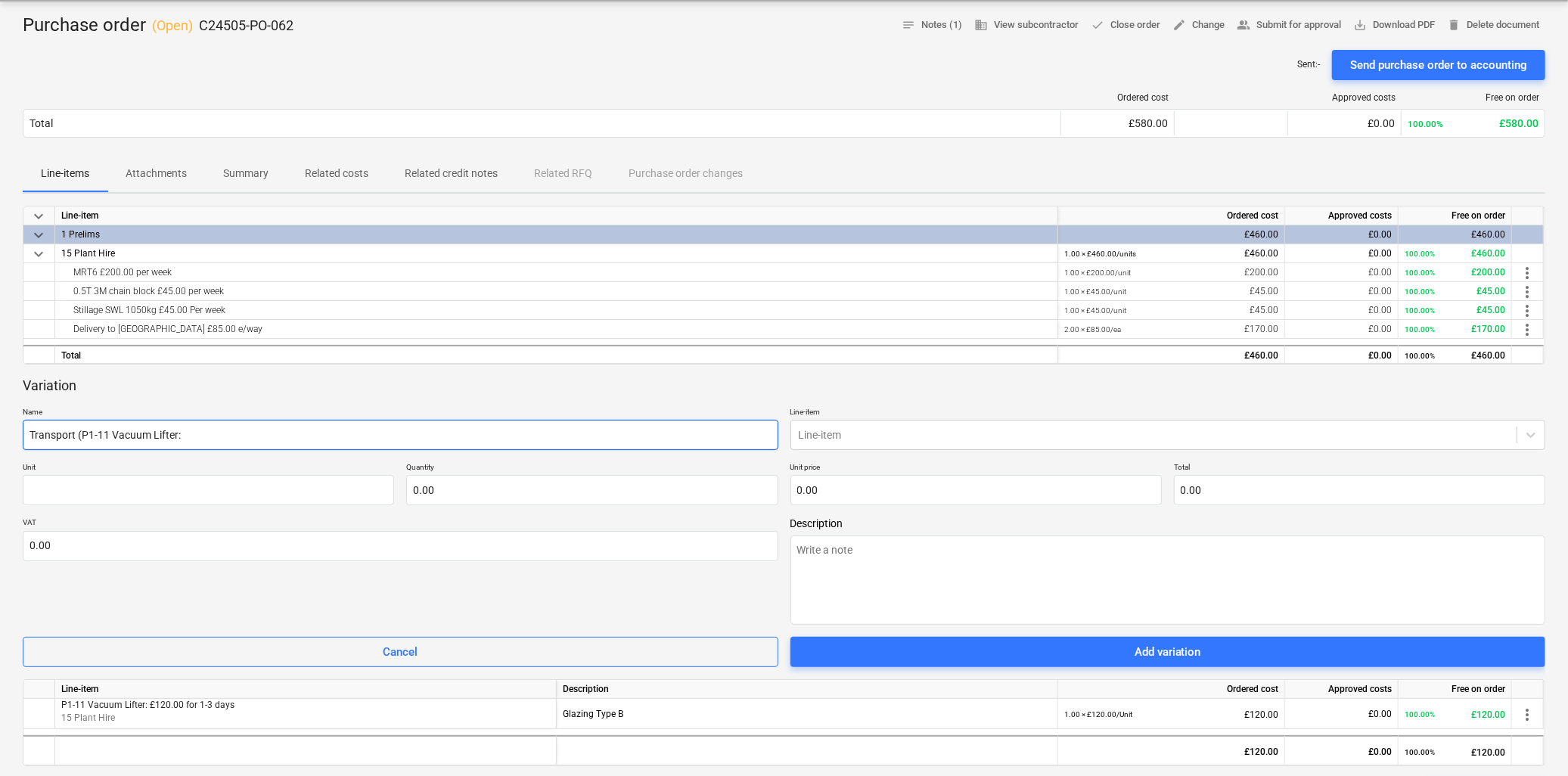
type textarea "x"
type input "Transport (P1-11 Vacuum Lifter:"
type textarea "x"
type input "Transport (P1-11 Vacuum Lifter"
type textarea "x"
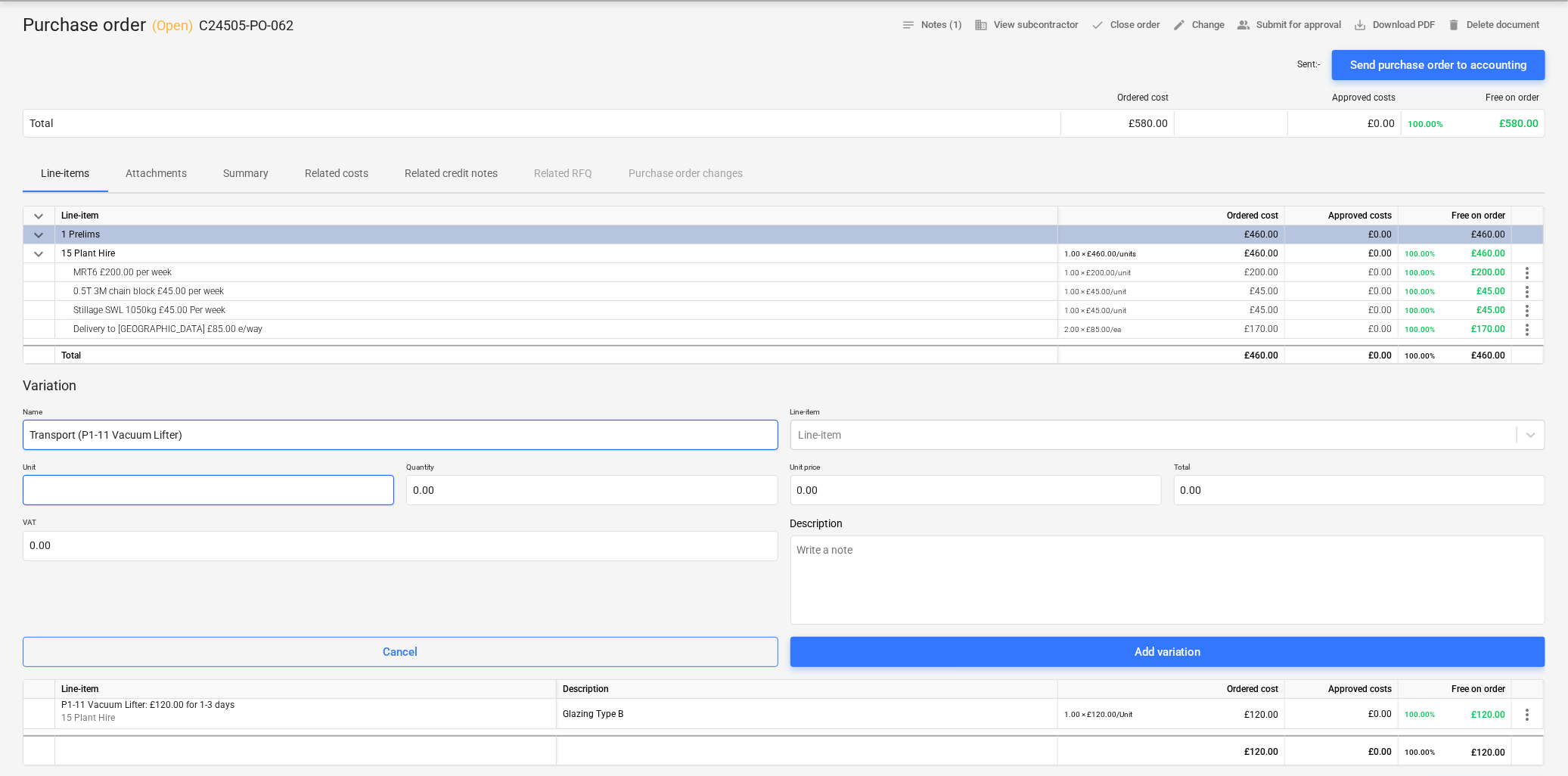
type input "Transport (P1-11 Vacuum Lifter)"
click at [280, 490] on input "text" at bounding box center [208, 490] width 371 height 30
type textarea "x"
type input "U"
type textarea "x"
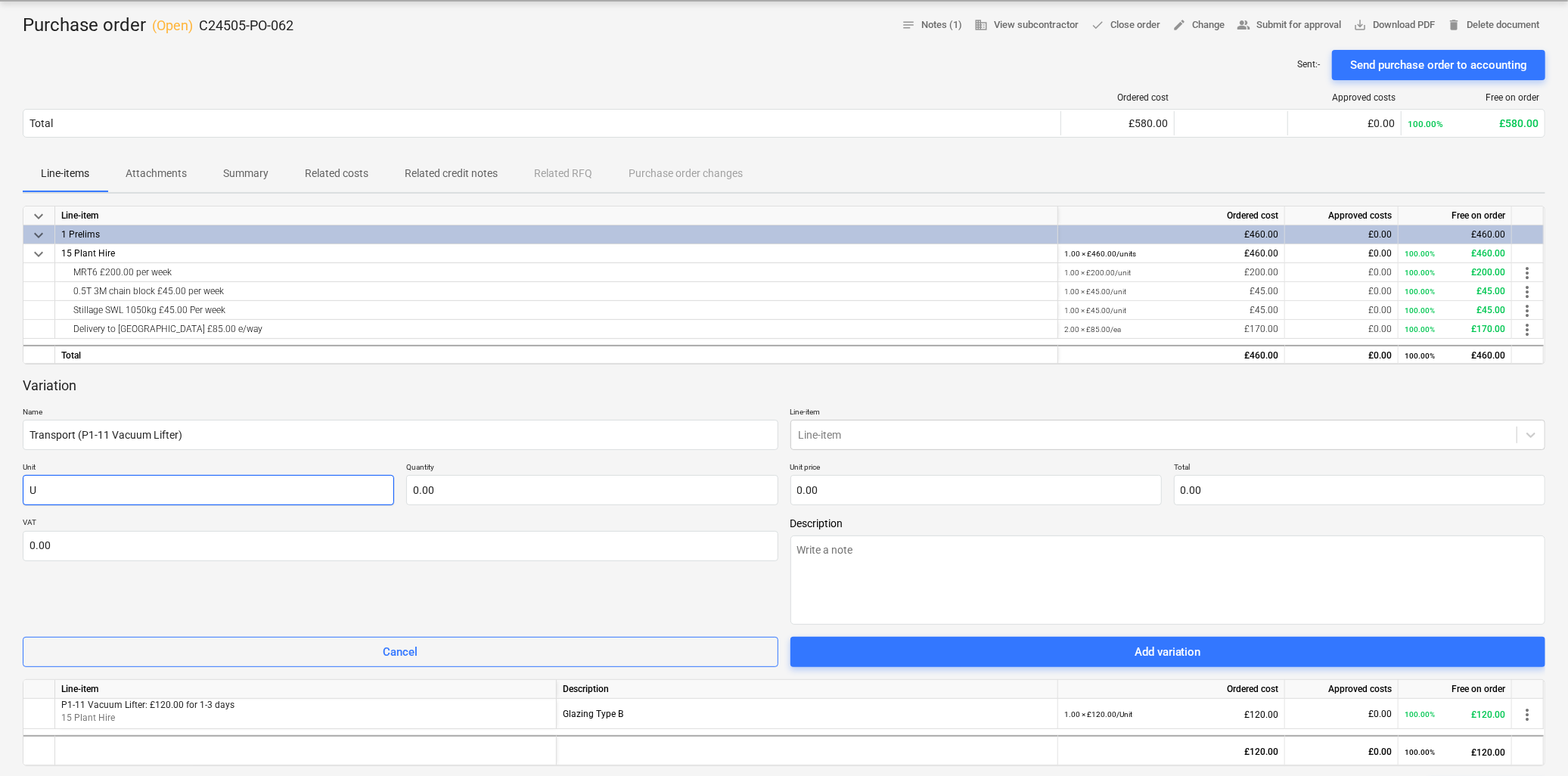
type input "Un"
type textarea "x"
type input "Unit"
type textarea "x"
type input "Unit"
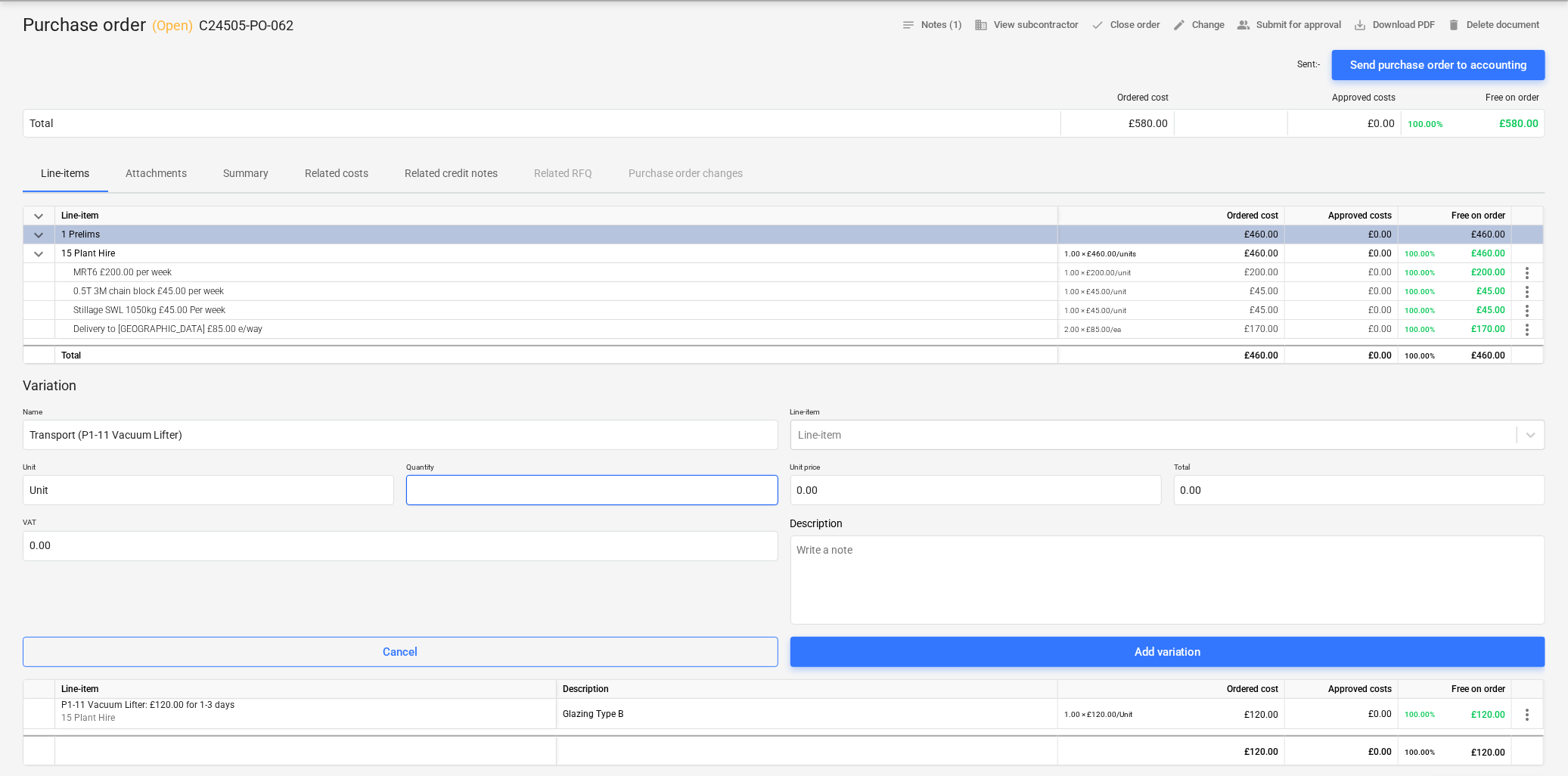
click at [450, 495] on input "text" at bounding box center [591, 490] width 371 height 30
type textarea "x"
type input "2.00"
click at [871, 493] on input "text" at bounding box center [977, 490] width 371 height 30
type textarea "x"
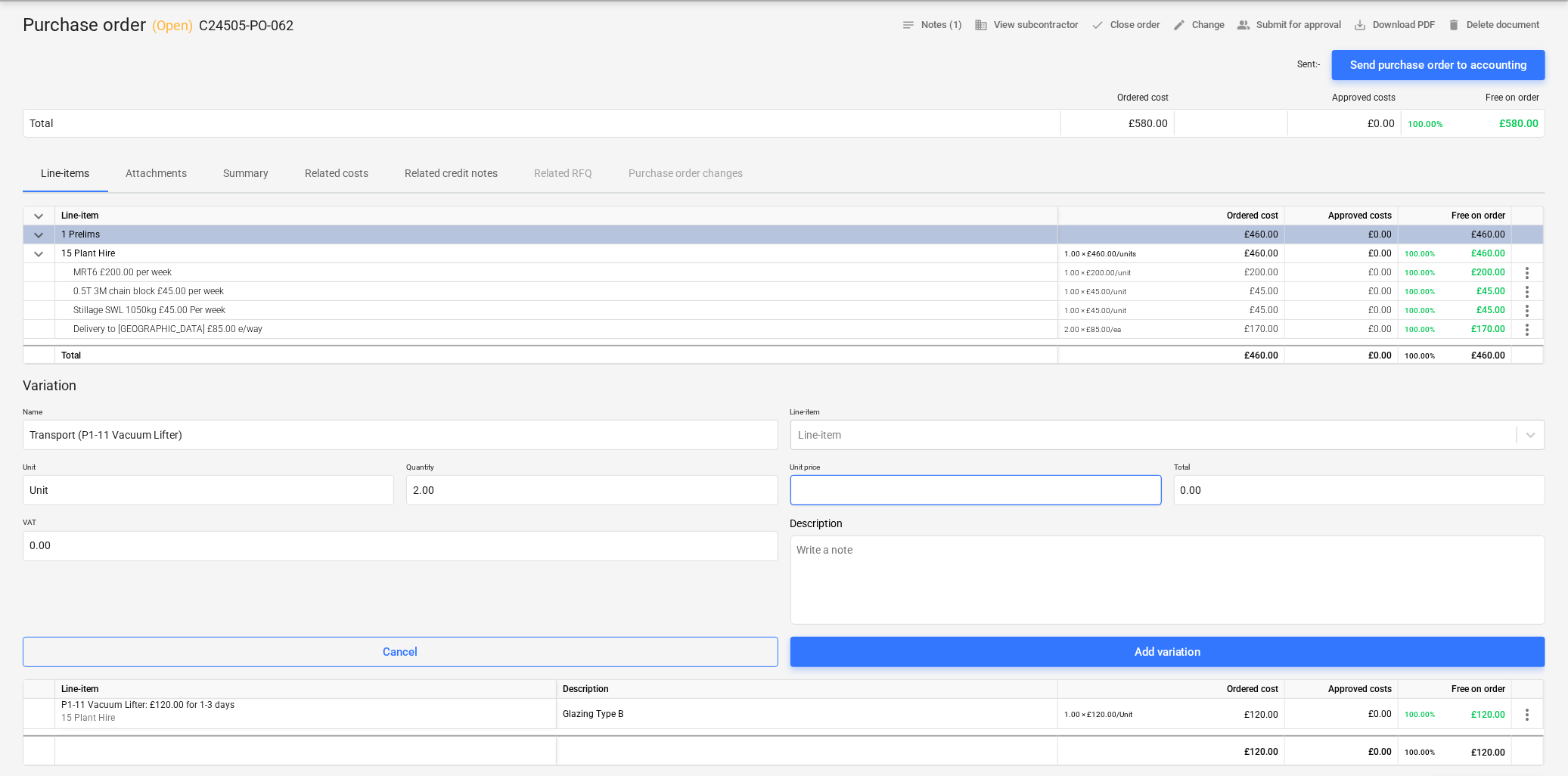
type input "8"
type input "16.00"
type textarea "x"
type input "85"
type input "170.00"
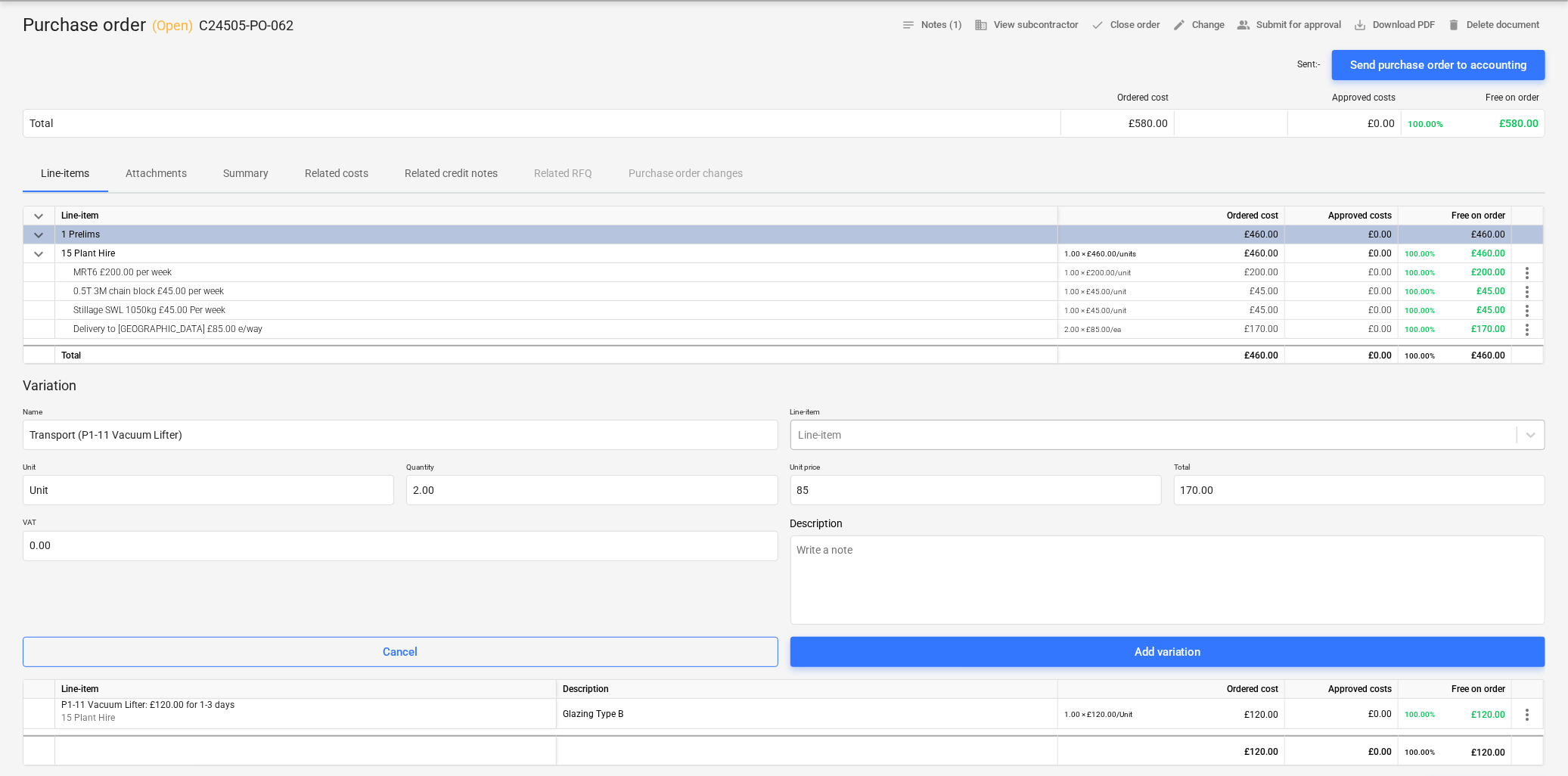
type input "85.00"
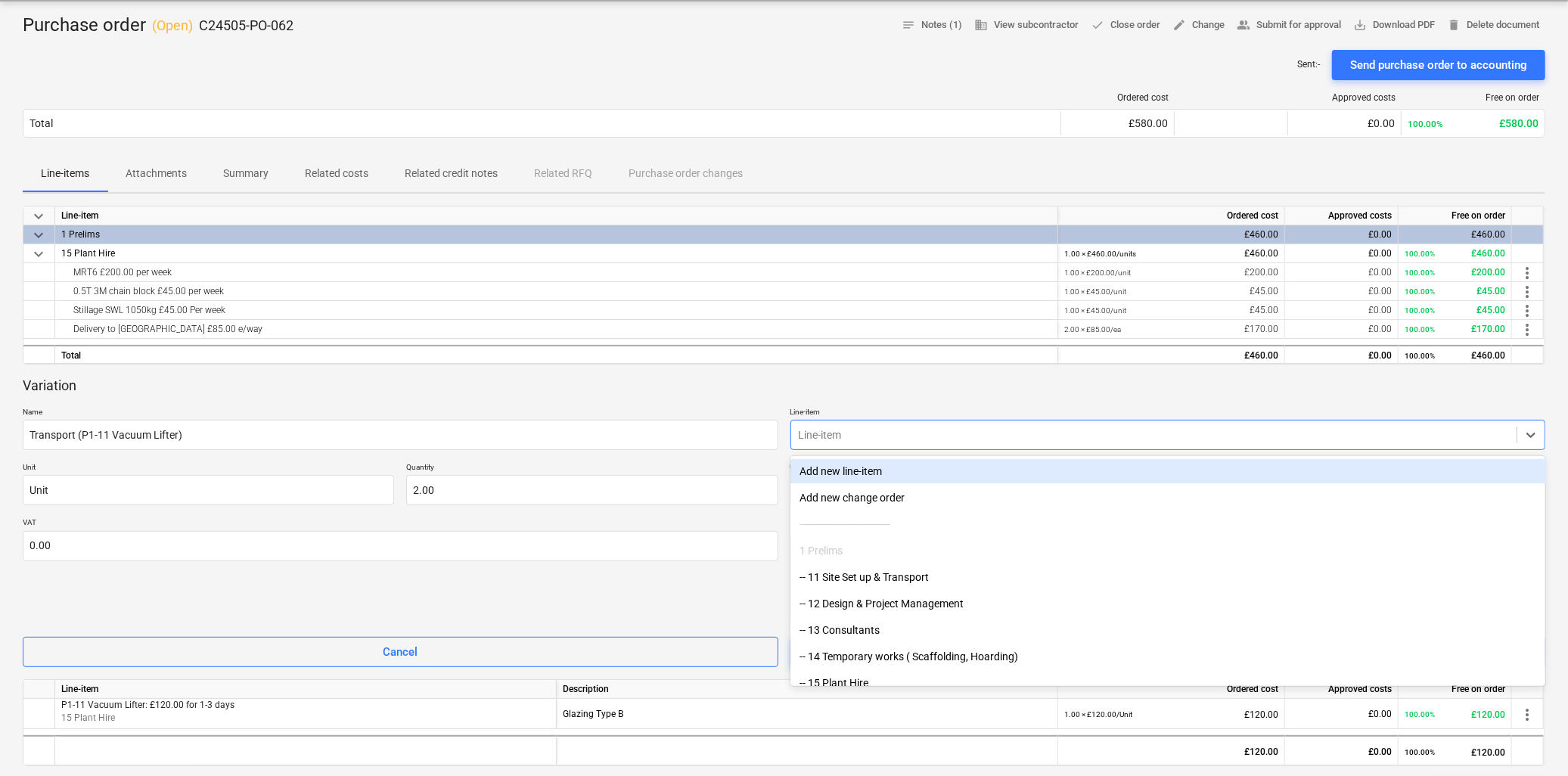
click at [908, 440] on div at bounding box center [1154, 434] width 711 height 15
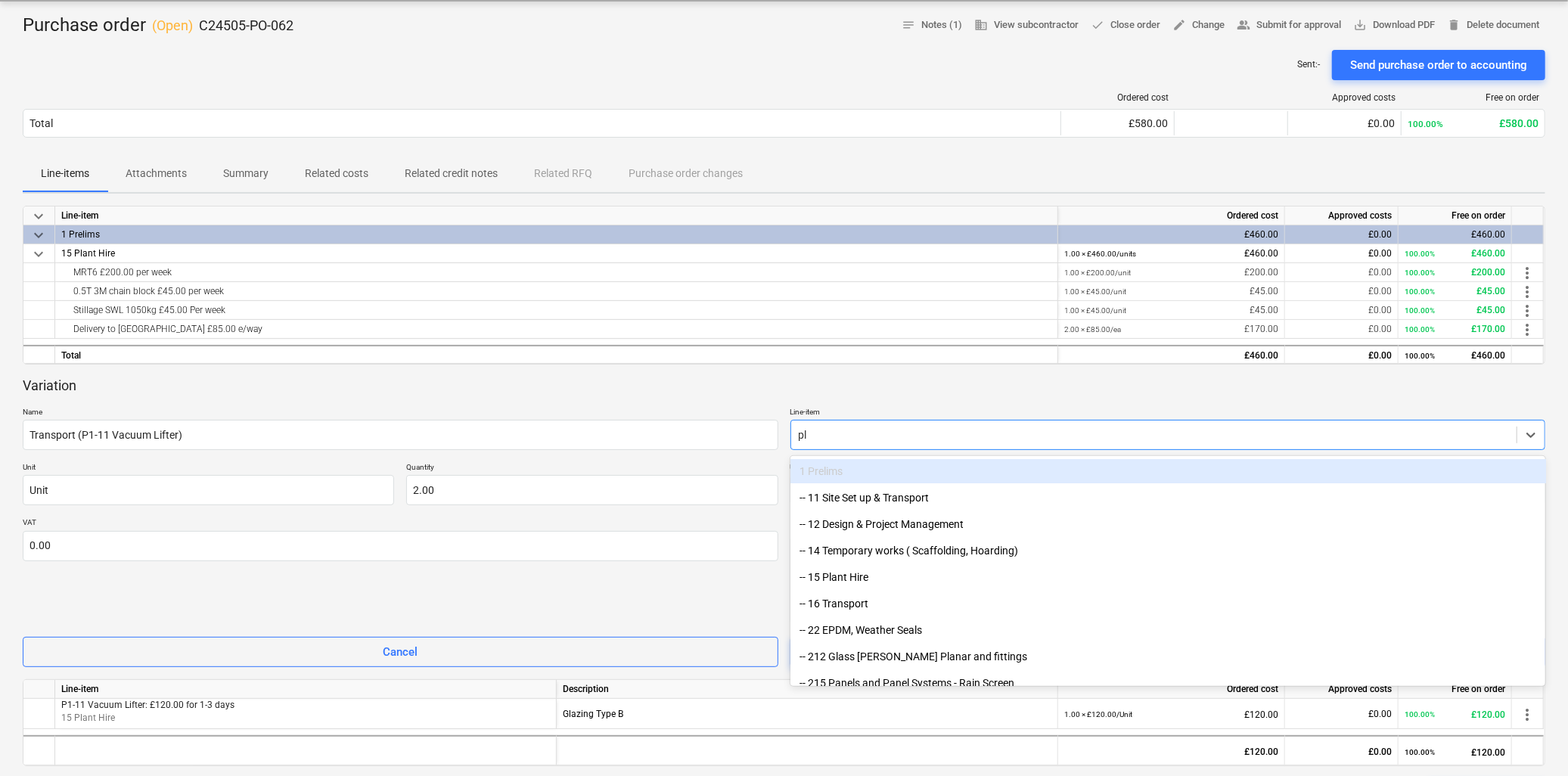
type input "pla"
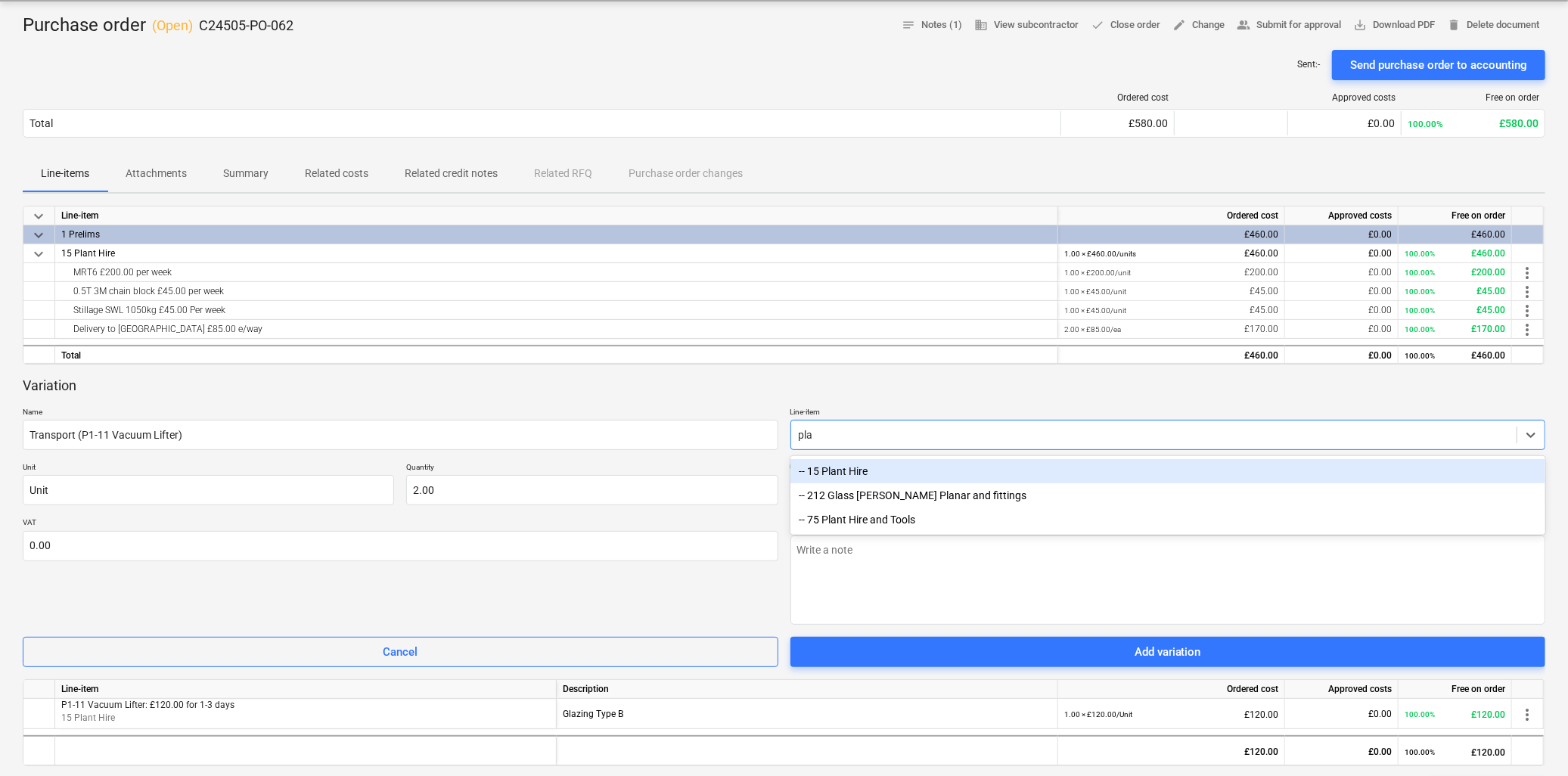
click at [860, 469] on div "-- 15 Plant Hire" at bounding box center [1168, 471] width 756 height 24
type textarea "x"
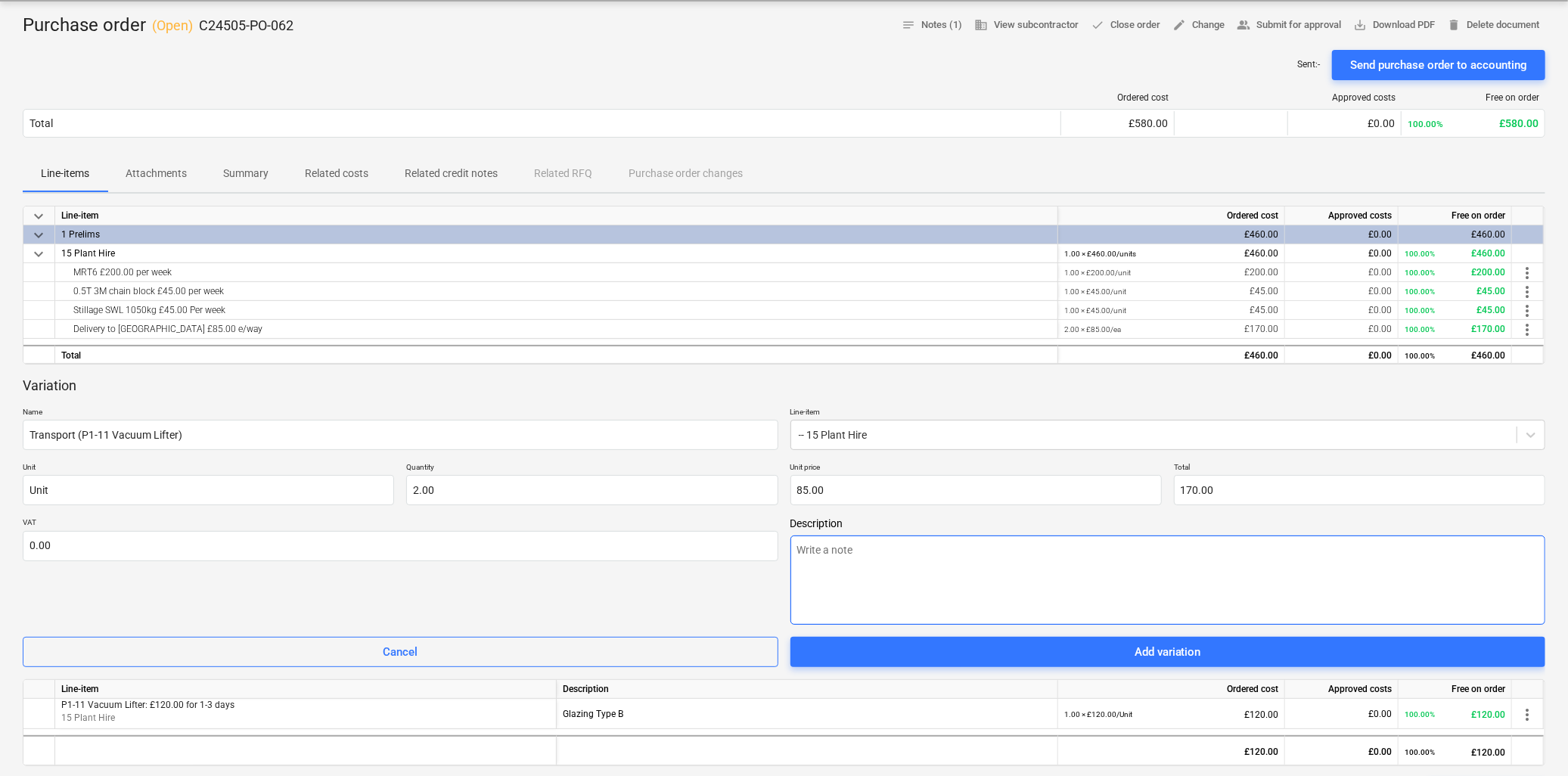
click at [866, 553] on textarea at bounding box center [1168, 580] width 756 height 89
type textarea "x"
type textarea "G"
type textarea "x"
type textarea "Gl"
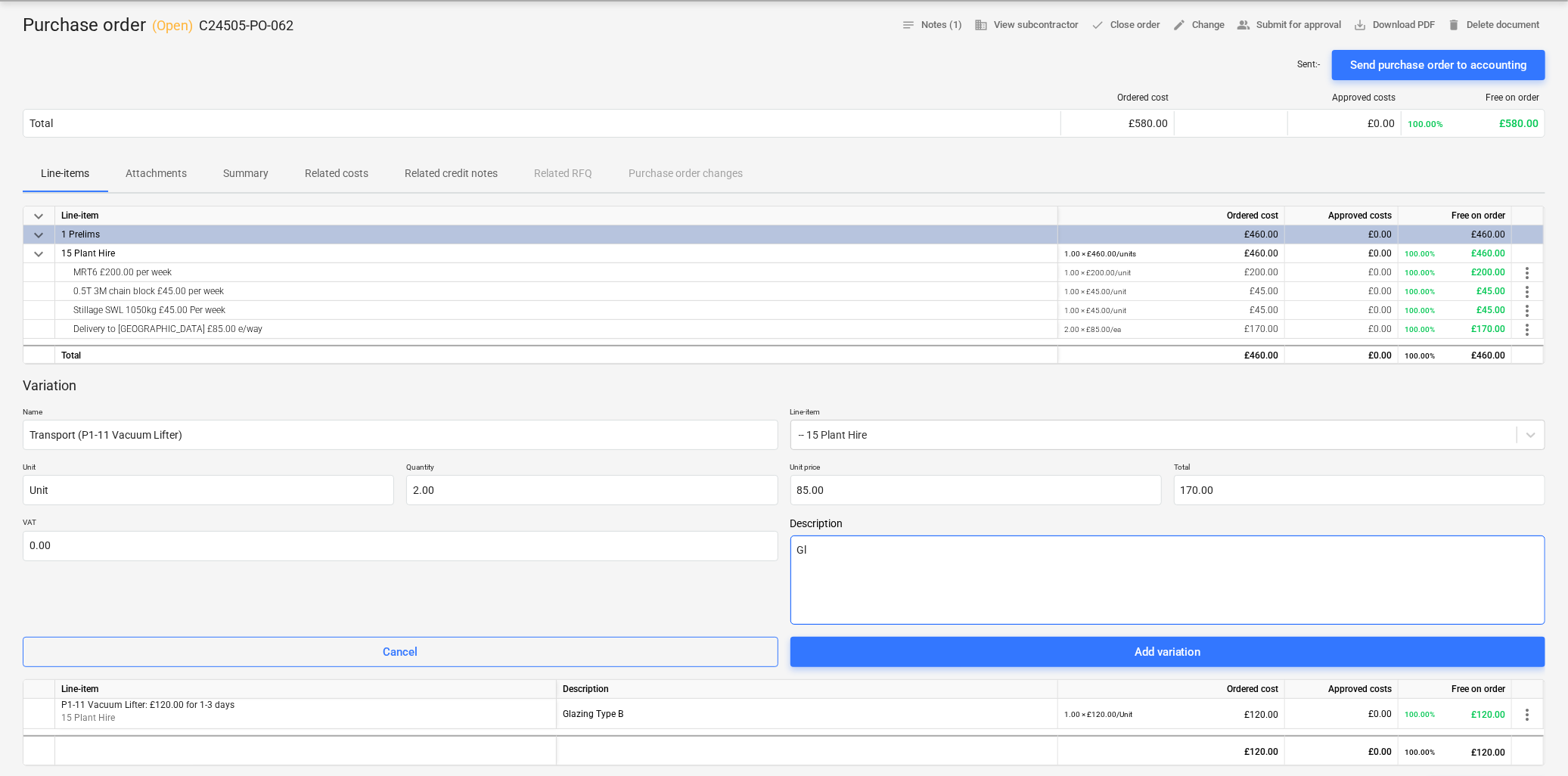
type textarea "x"
type textarea "Gla"
type textarea "x"
type textarea "Glaz"
type textarea "x"
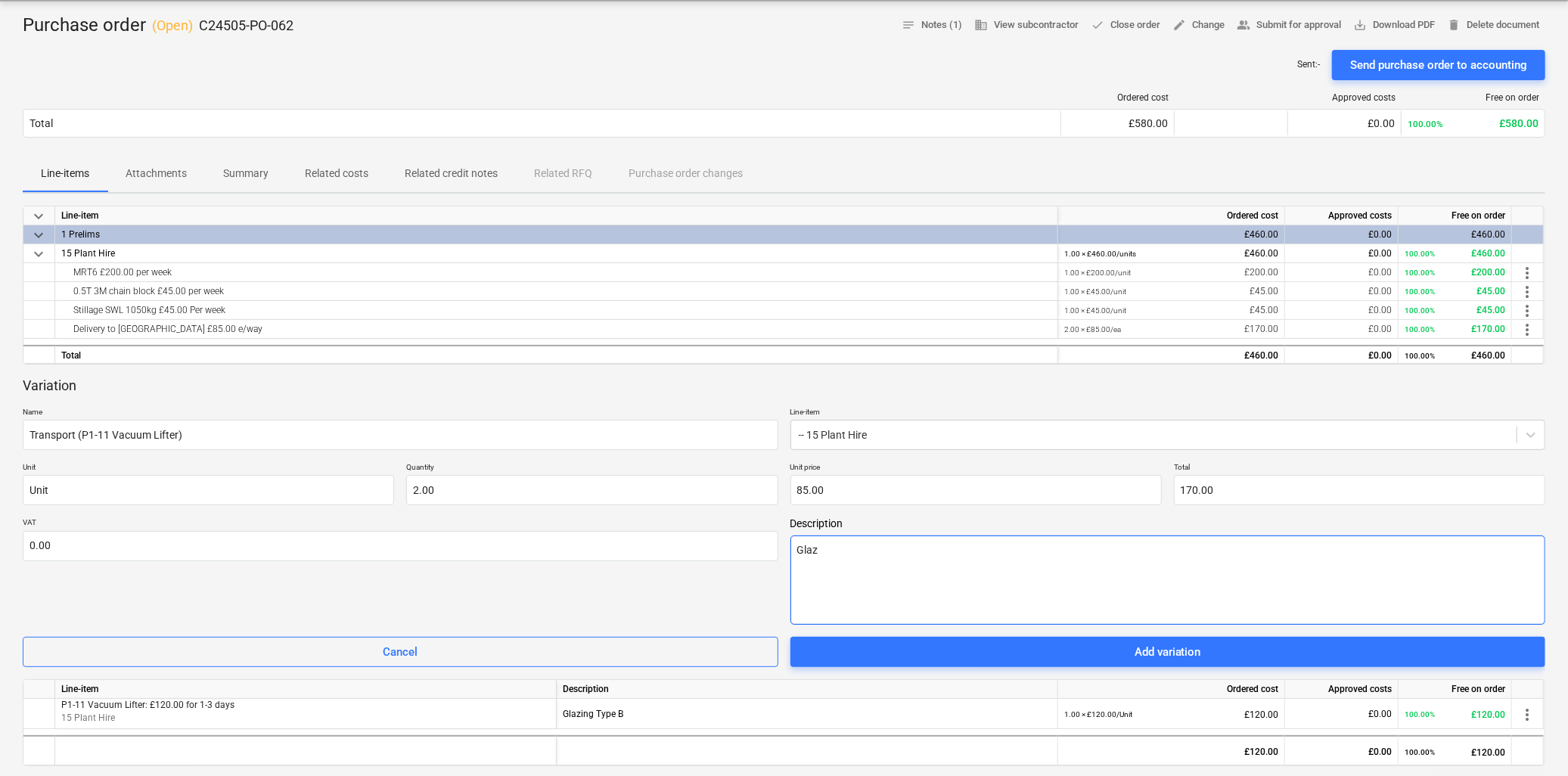
type textarea "Glazi"
type textarea "x"
type textarea "Glazin"
type textarea "x"
type textarea "Glazing"
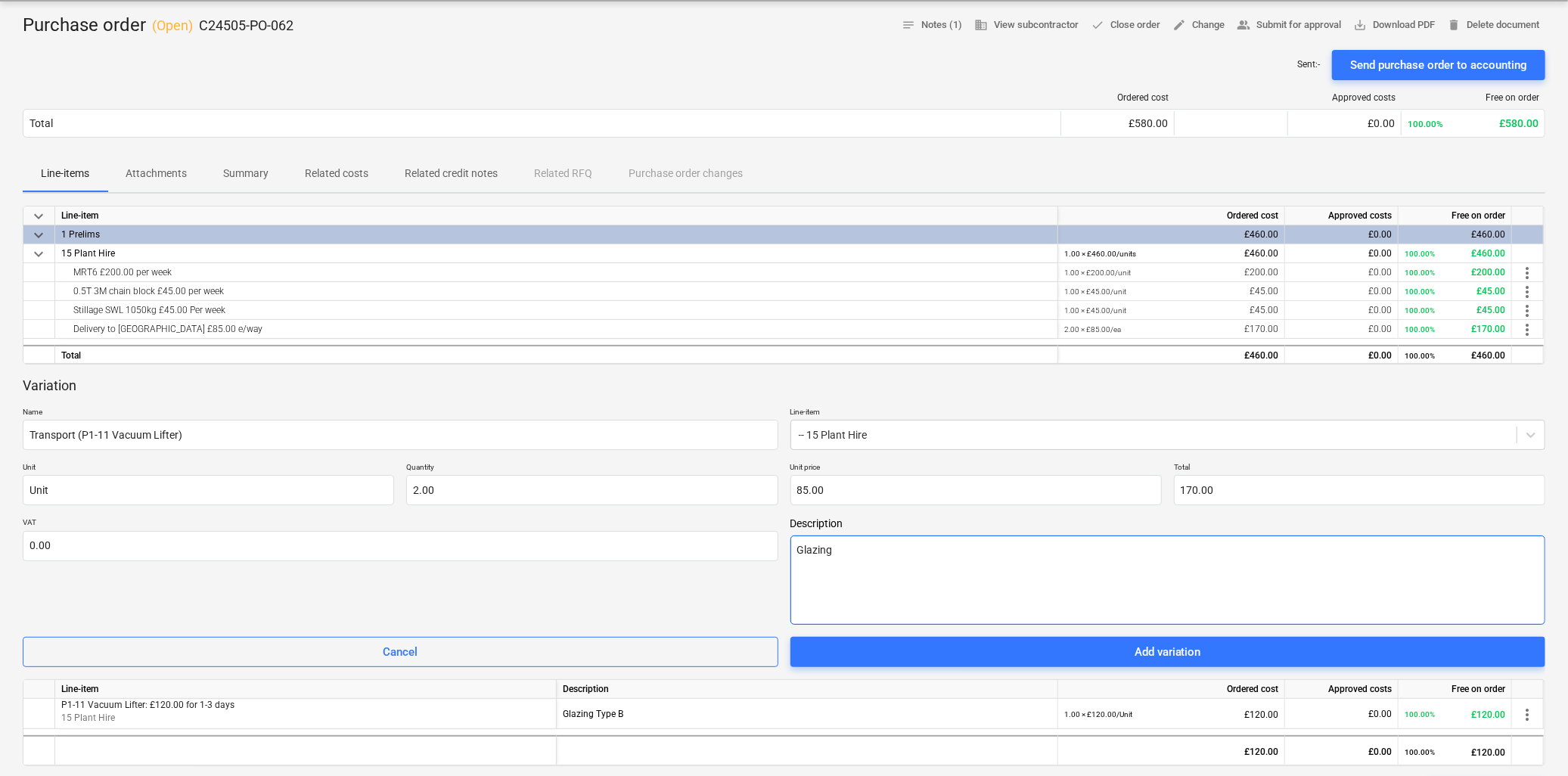
type textarea "x"
type textarea "Glazing"
type textarea "x"
type textarea "Glazing T"
type textarea "x"
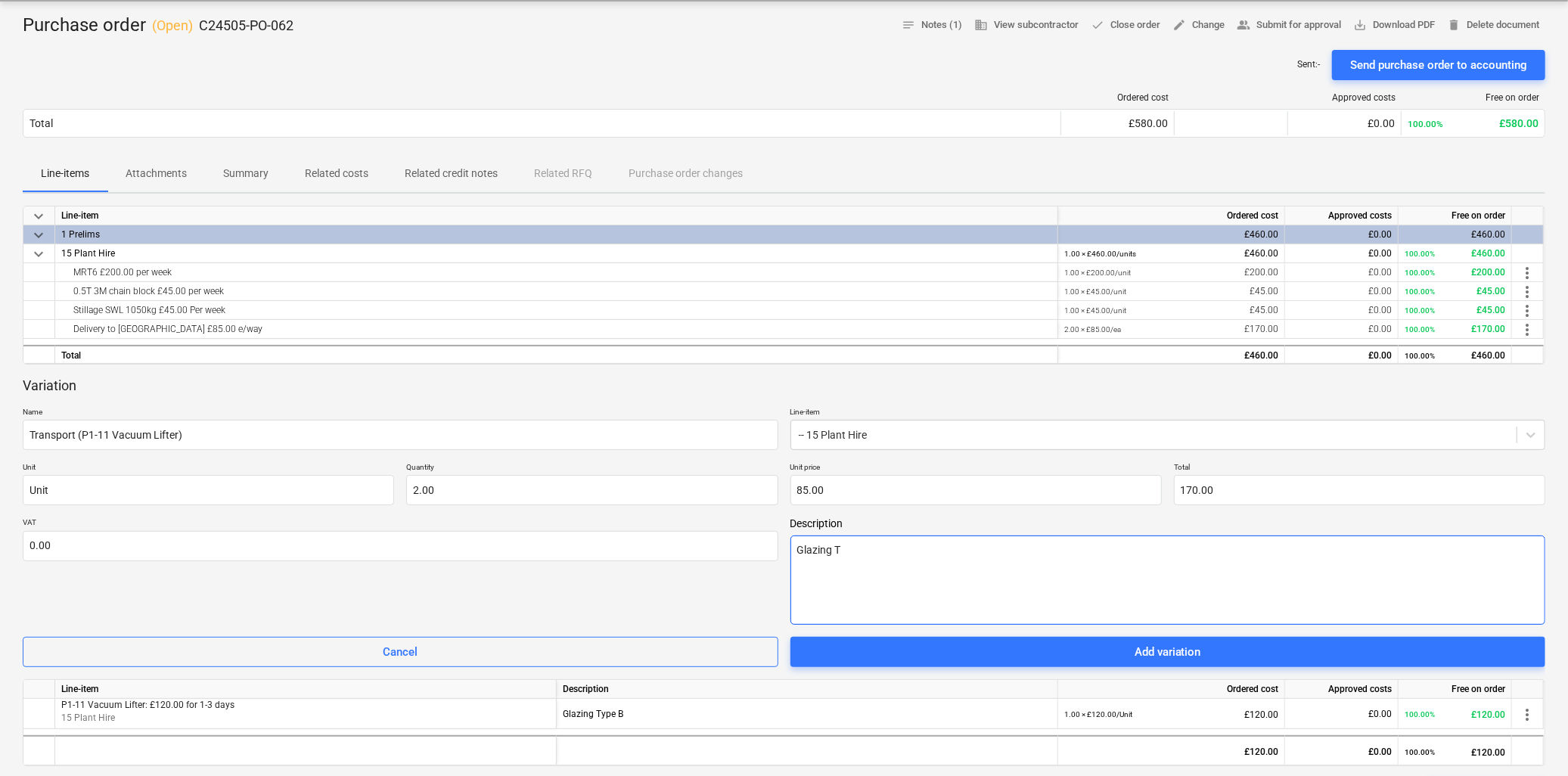
type textarea "Glazing Ty"
type textarea "x"
type textarea "Glazing Type"
type textarea "x"
type textarea "Glazing Type"
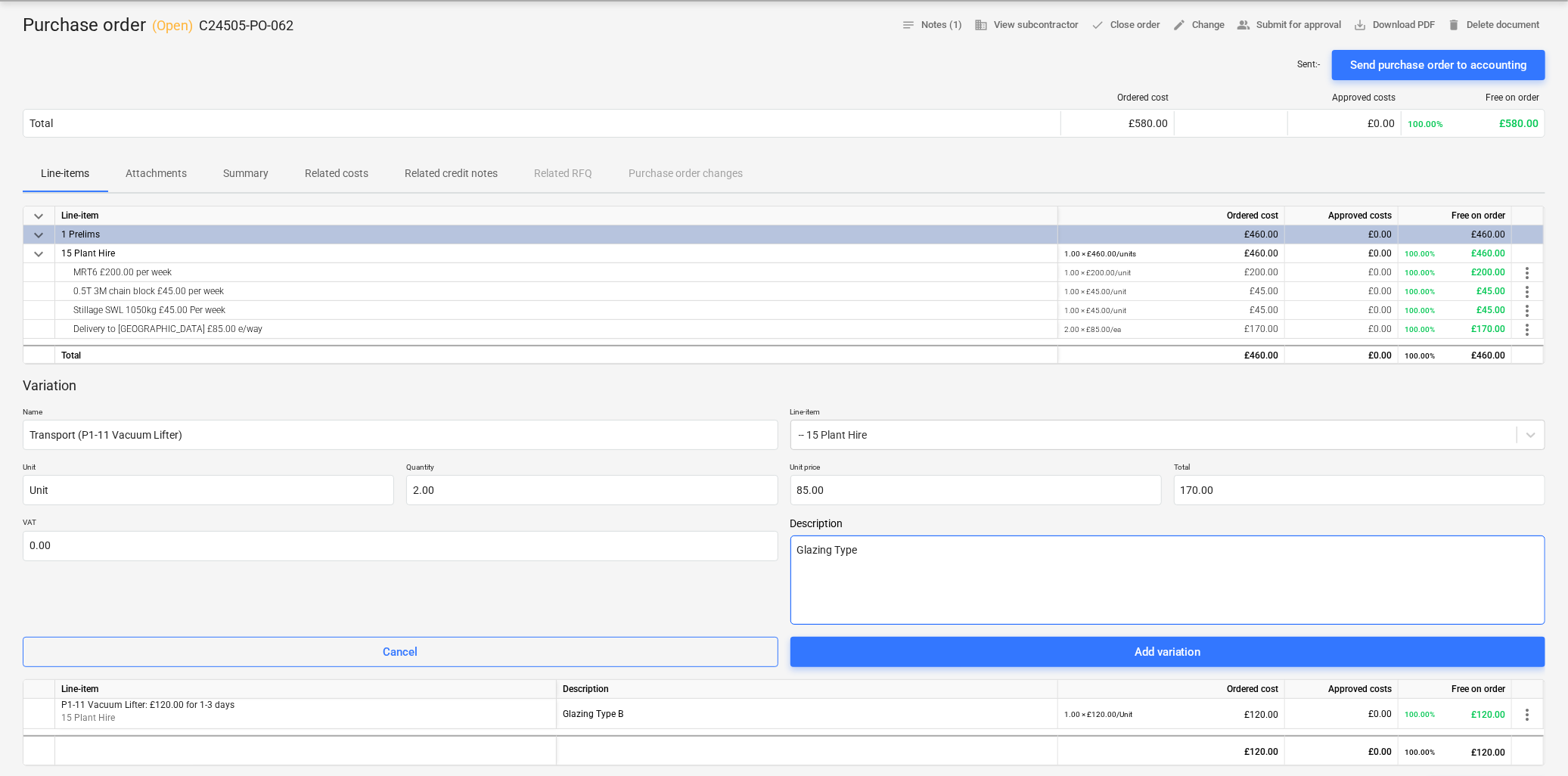
type textarea "x"
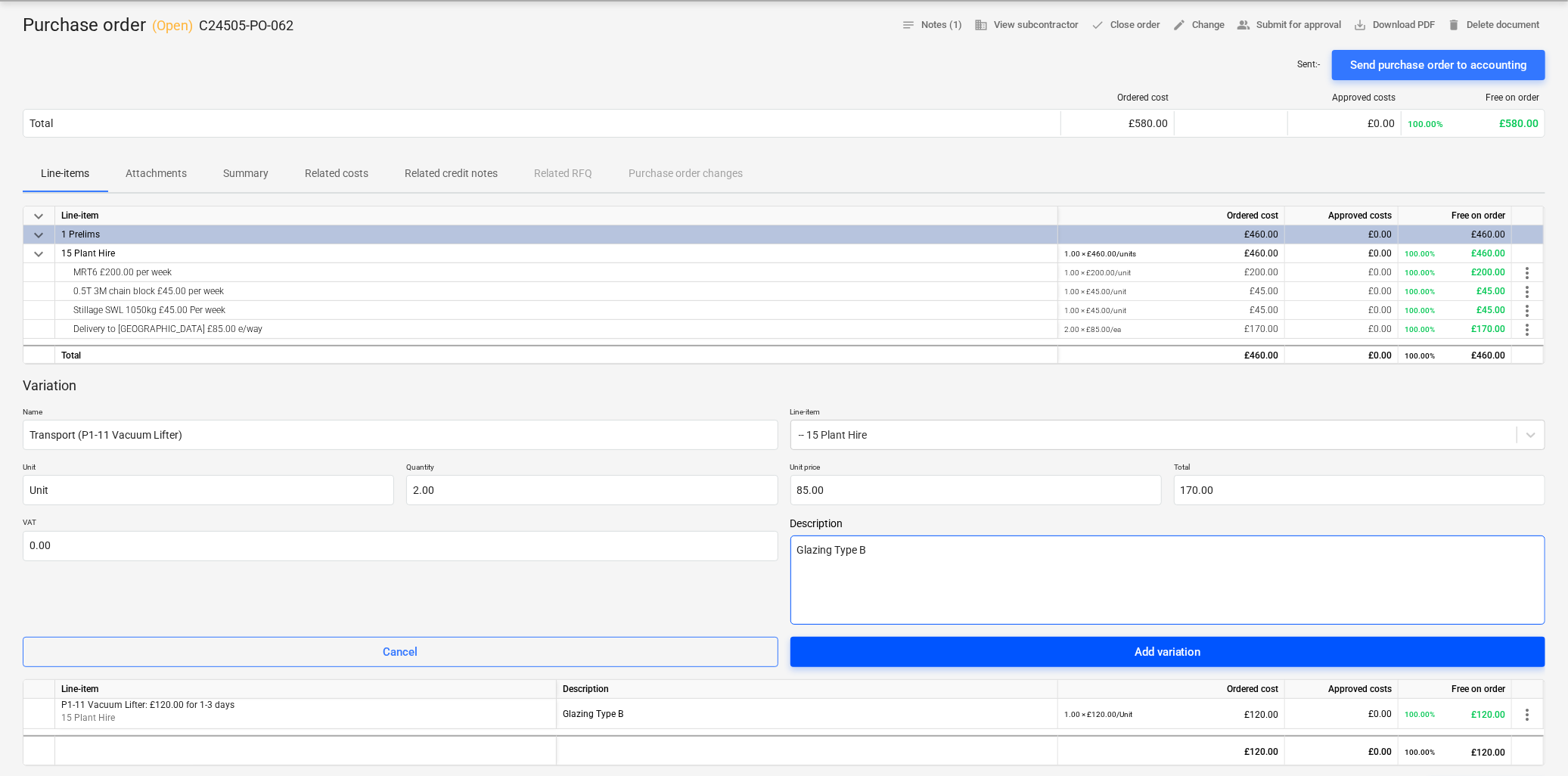
type textarea "Glazing Type B"
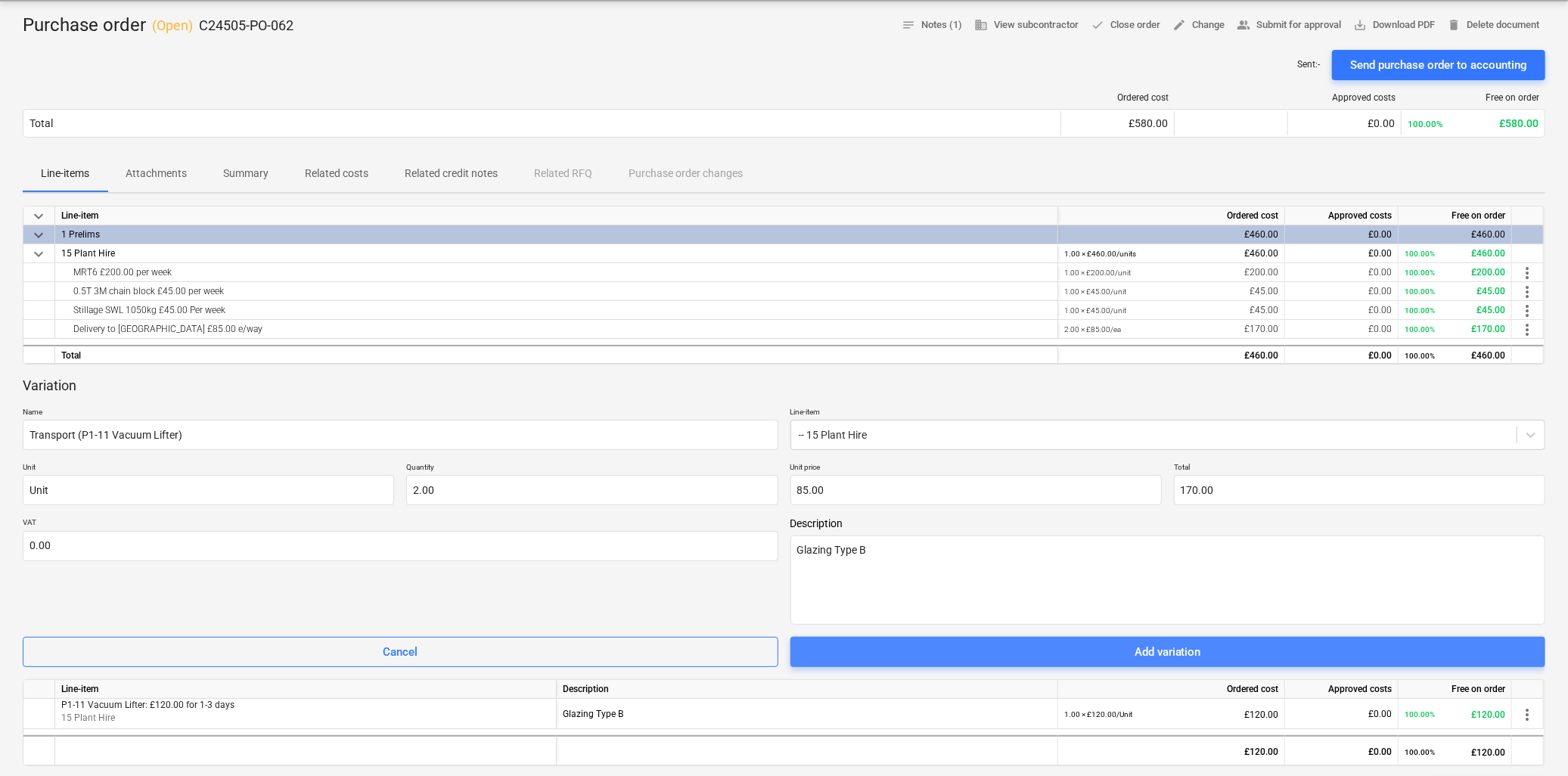
click at [1198, 656] on div "Add variation" at bounding box center [1168, 652] width 66 height 20
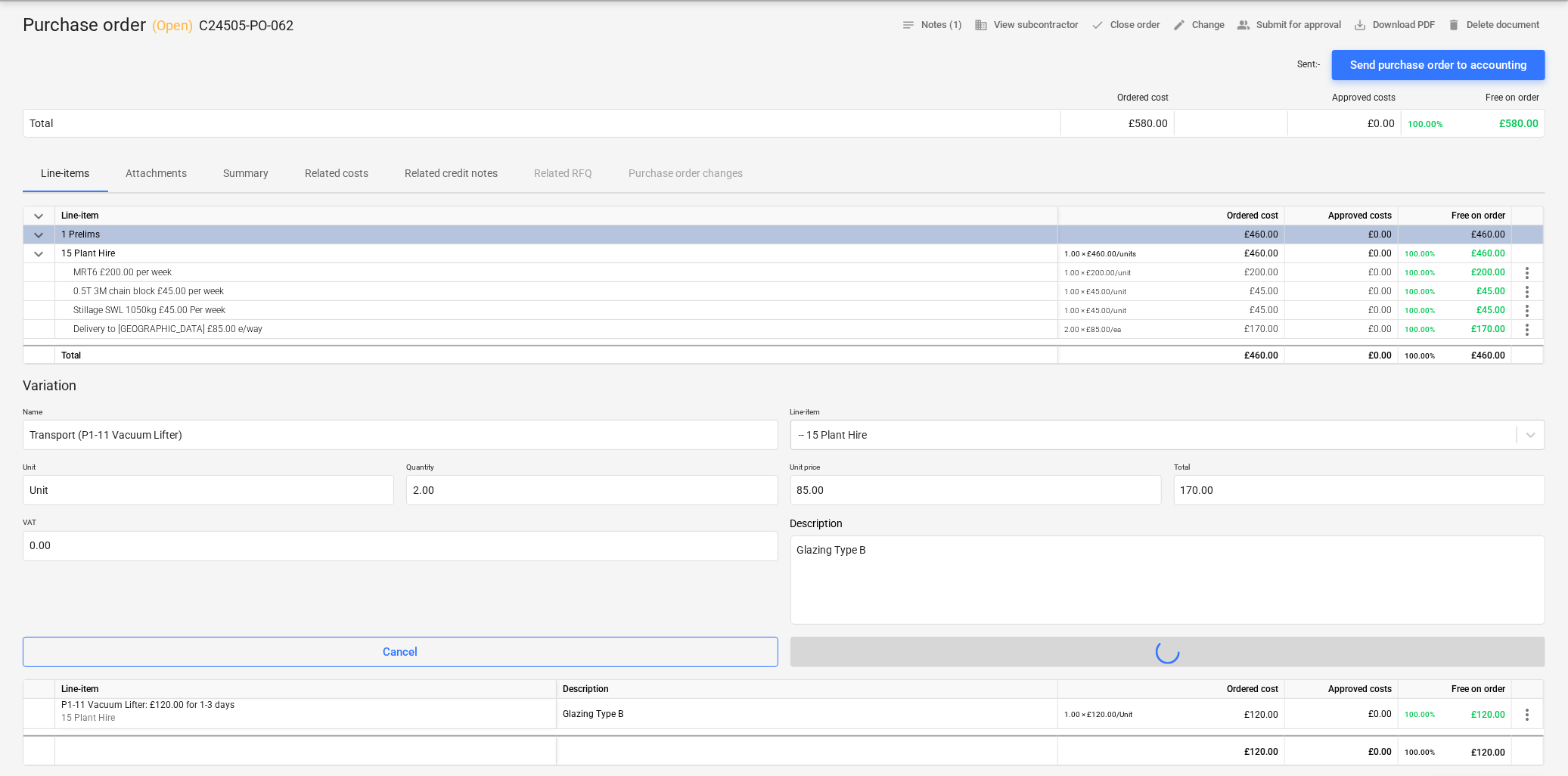
type textarea "x"
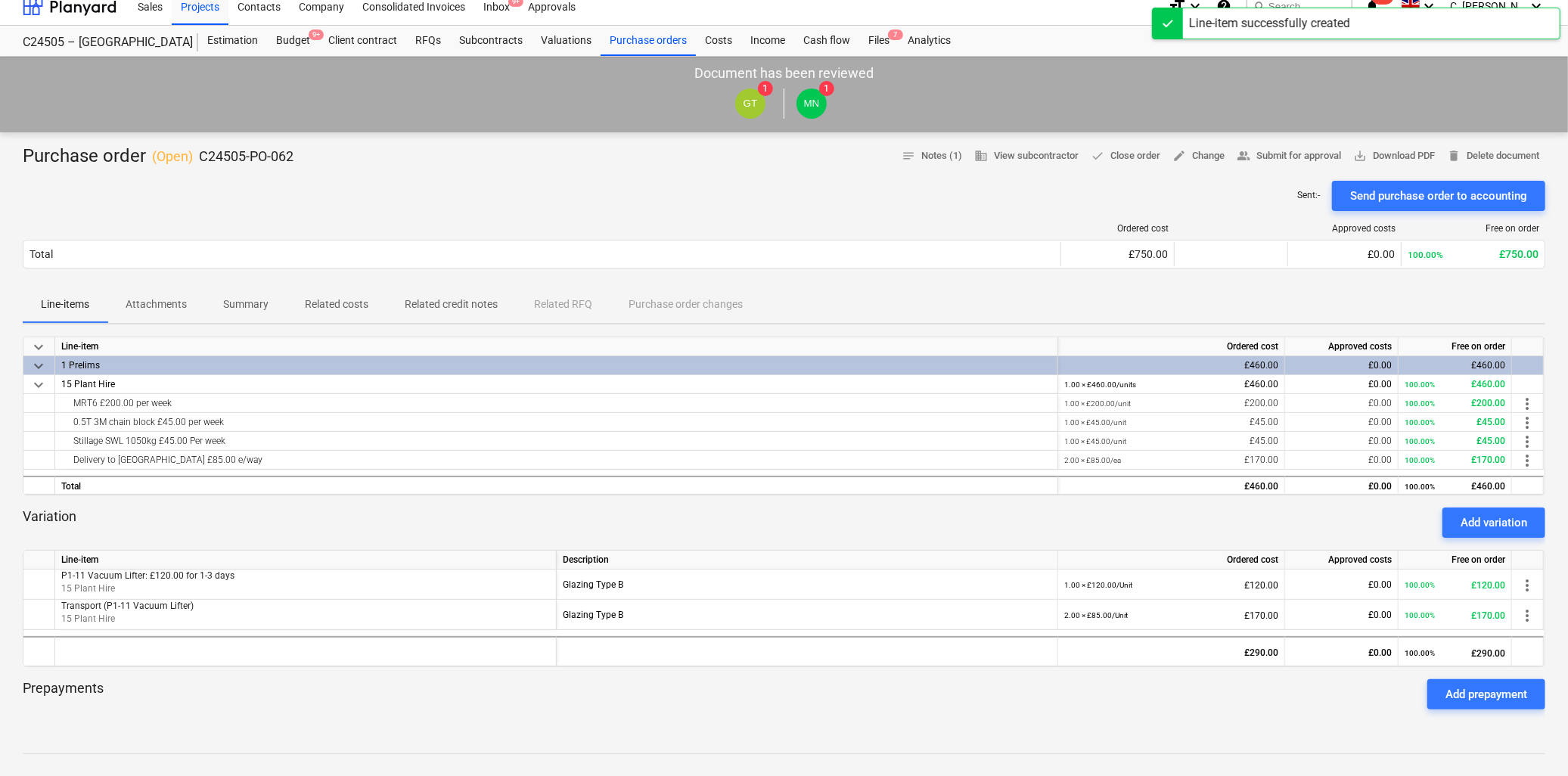
scroll to position [0, 0]
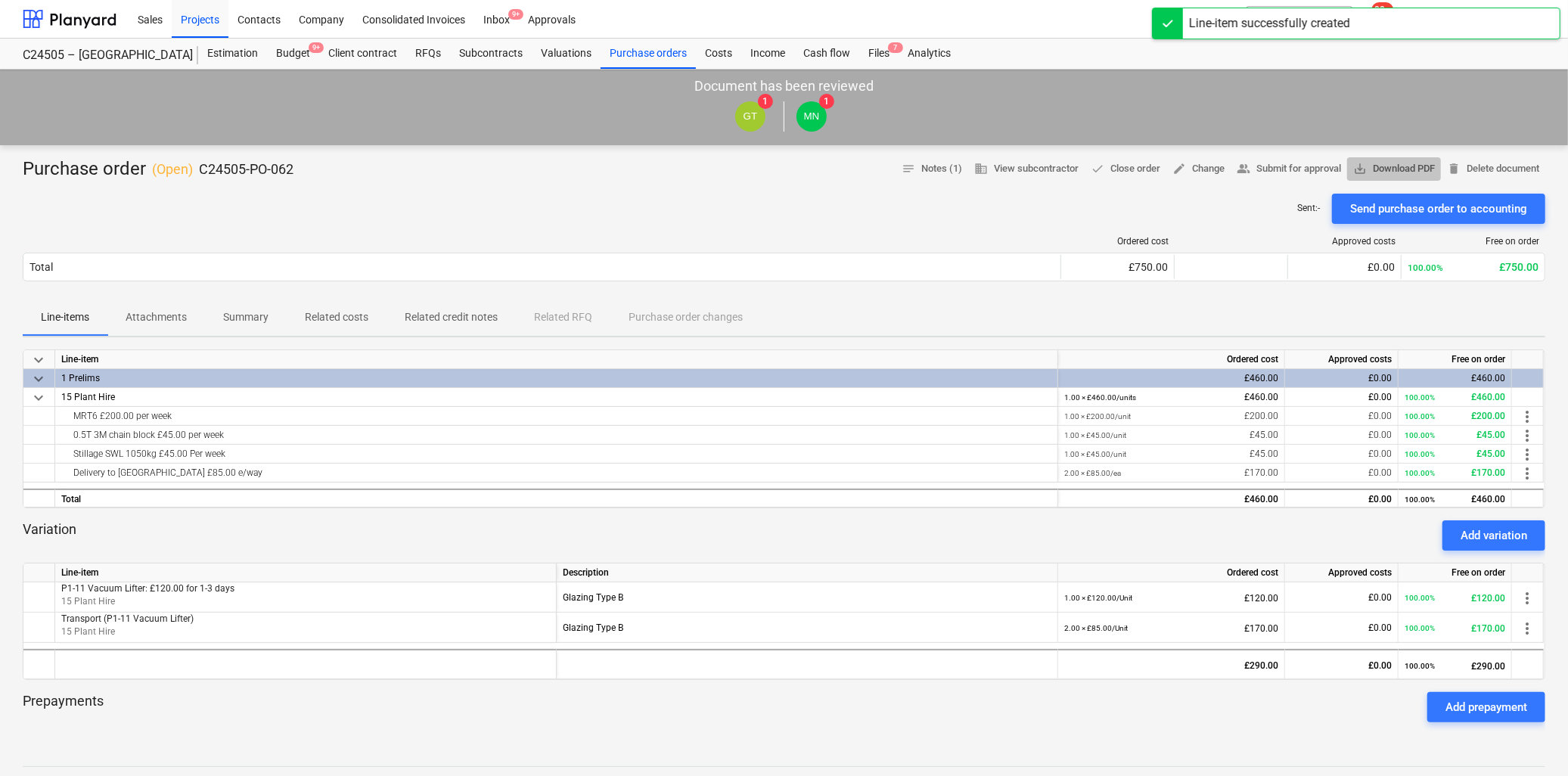
click at [1409, 163] on span "save_alt Download PDF" at bounding box center [1394, 169] width 82 height 18
